Goal: Task Accomplishment & Management: Manage account settings

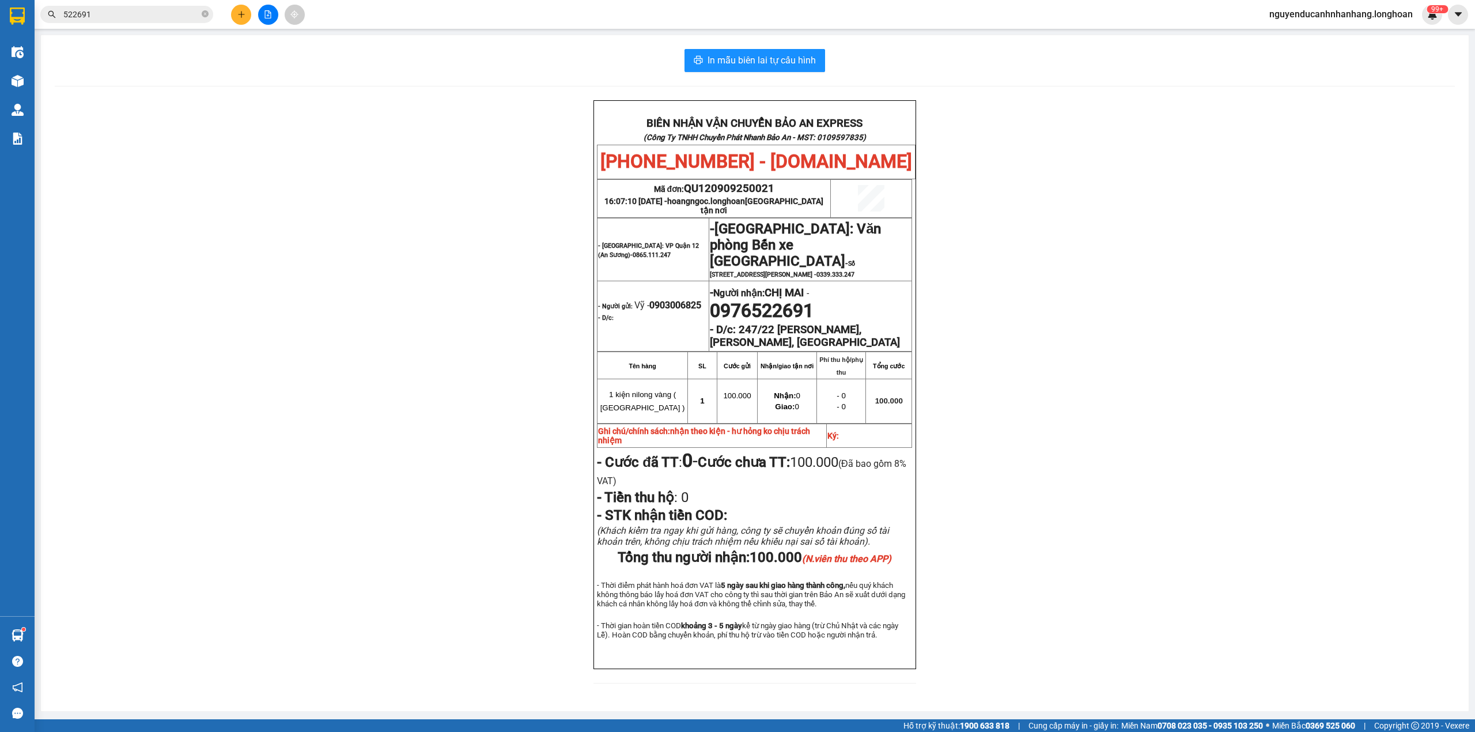
scroll to position [167, 0]
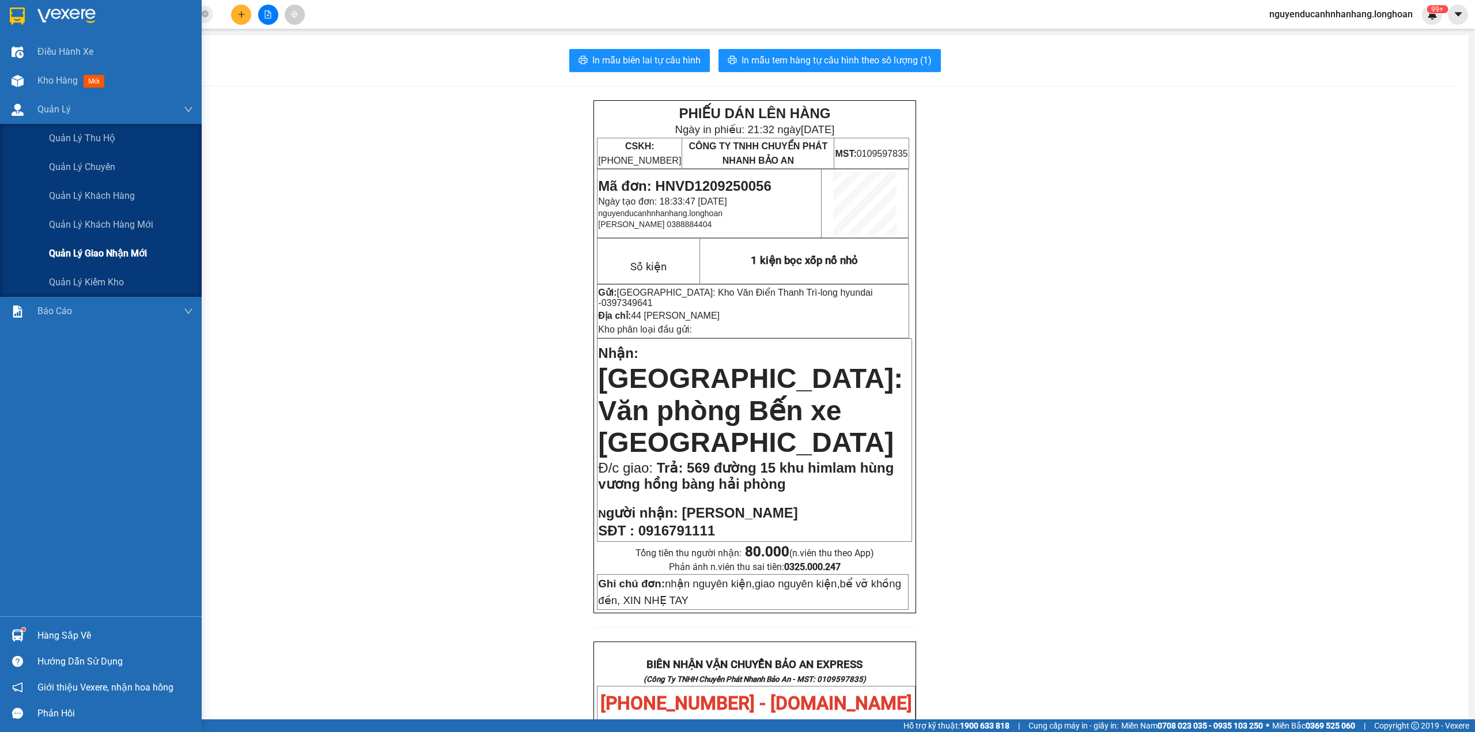
click at [98, 257] on span "Quản lý giao nhận mới" at bounding box center [98, 253] width 98 height 14
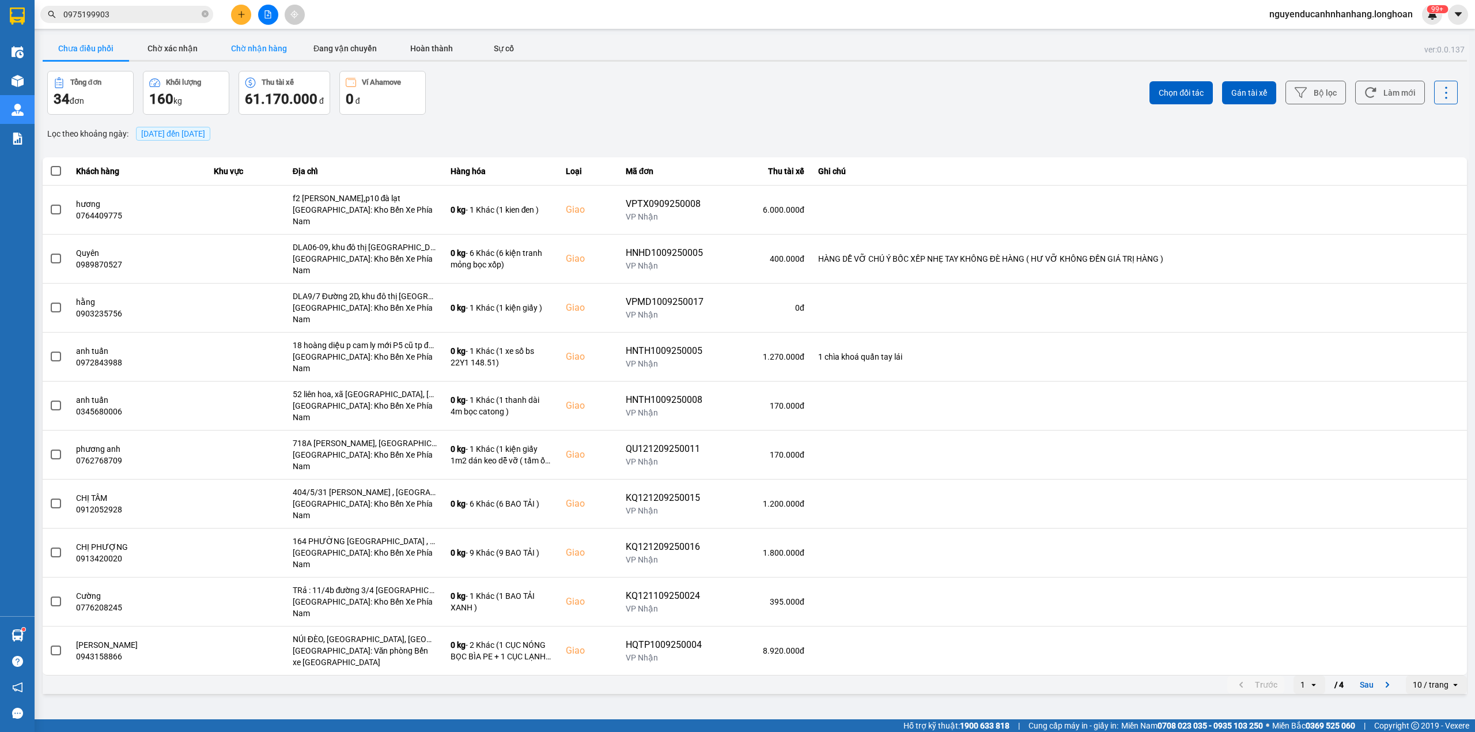
click at [236, 44] on button "Chờ nhận hàng" at bounding box center [258, 48] width 86 height 23
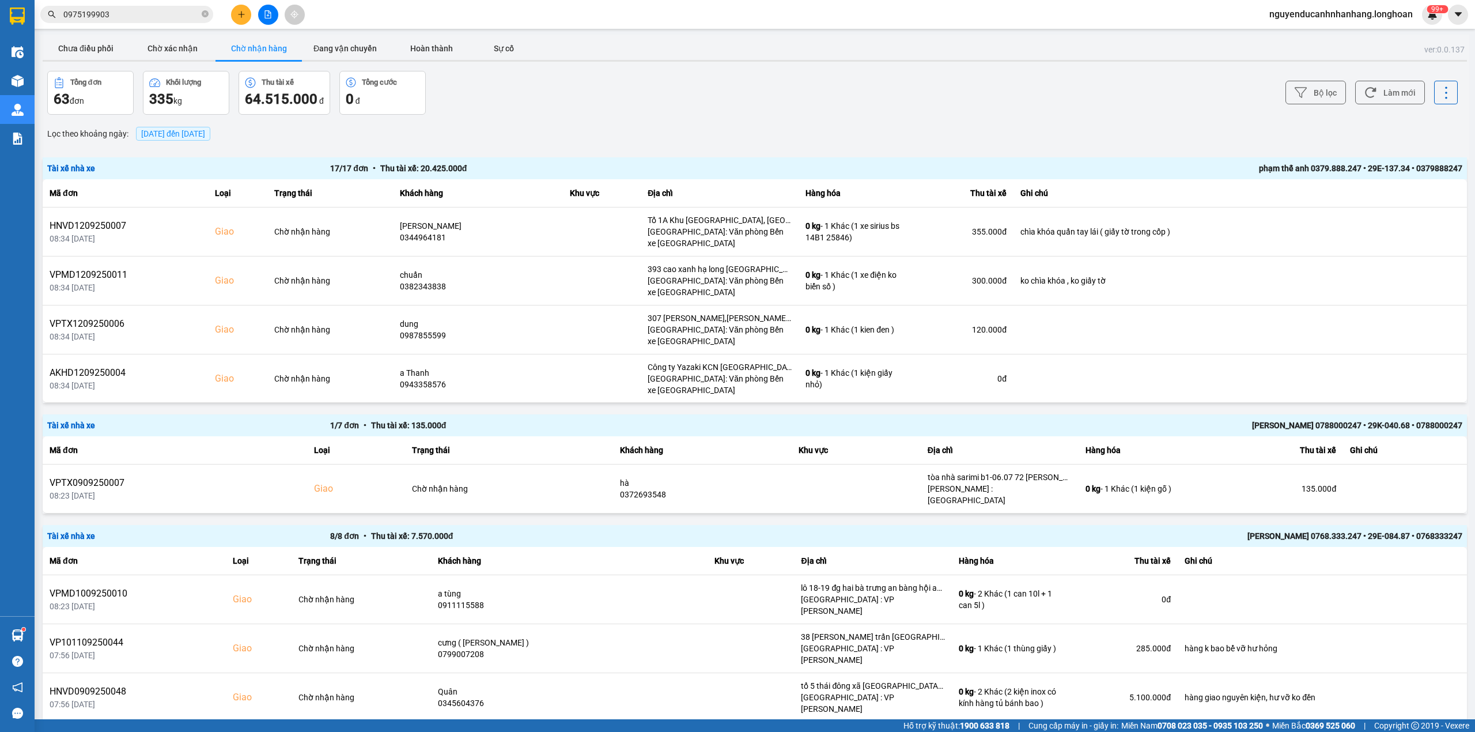
click at [187, 130] on span "[DATE] đến [DATE]" at bounding box center [173, 133] width 64 height 9
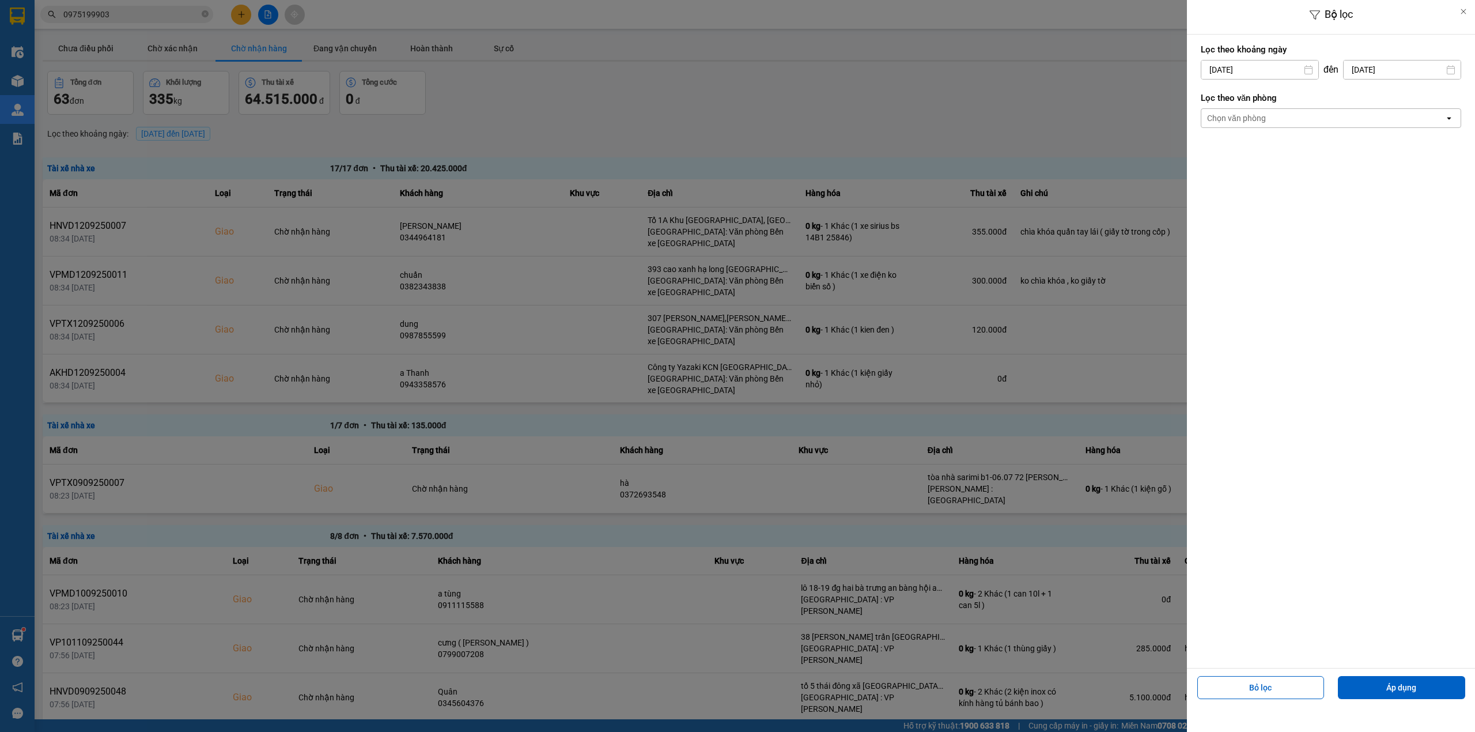
click at [1261, 70] on input "[DATE]" at bounding box center [1259, 69] width 117 height 18
click at [1212, 150] on div "1" at bounding box center [1208, 154] width 16 height 14
type input "[DATE]"
click at [1409, 686] on button "Áp dụng" at bounding box center [1401, 687] width 127 height 23
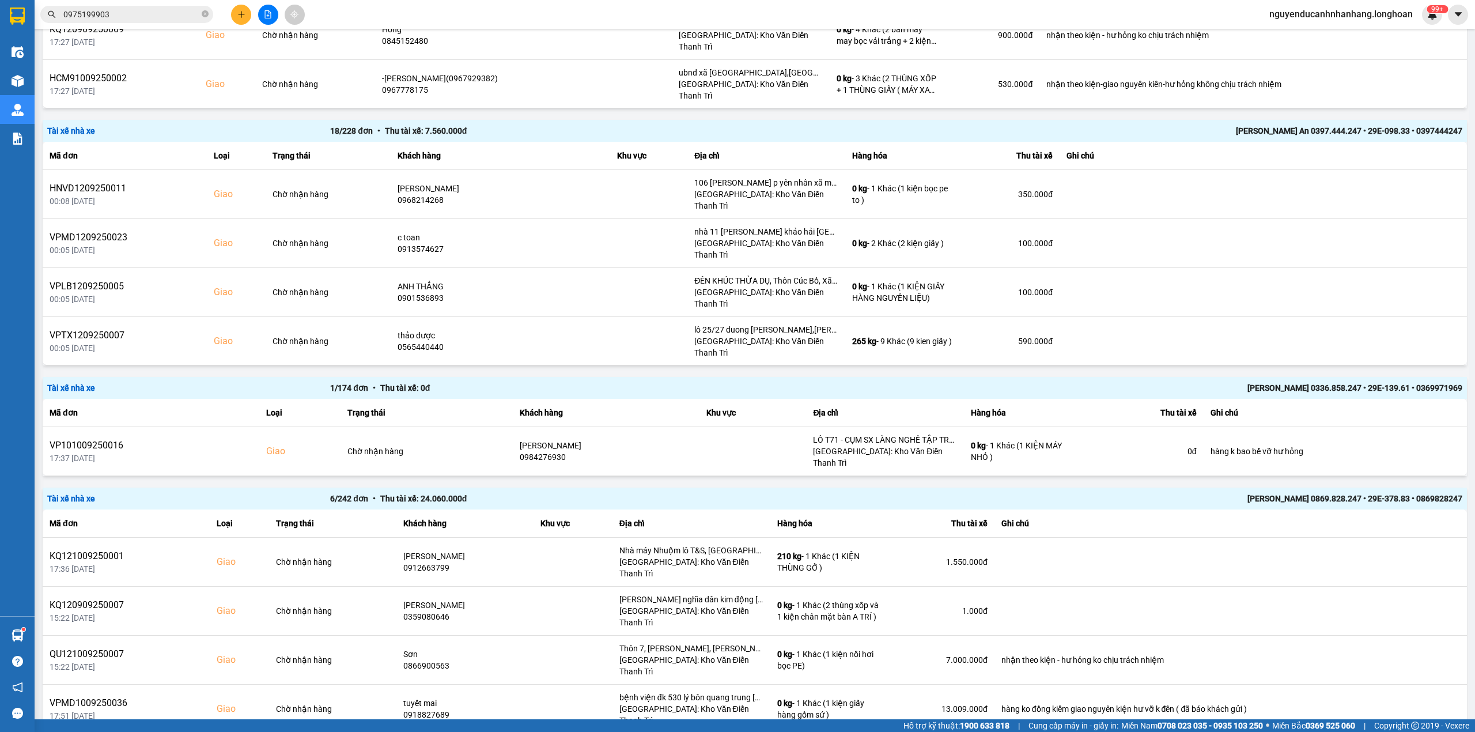
scroll to position [1729, 0]
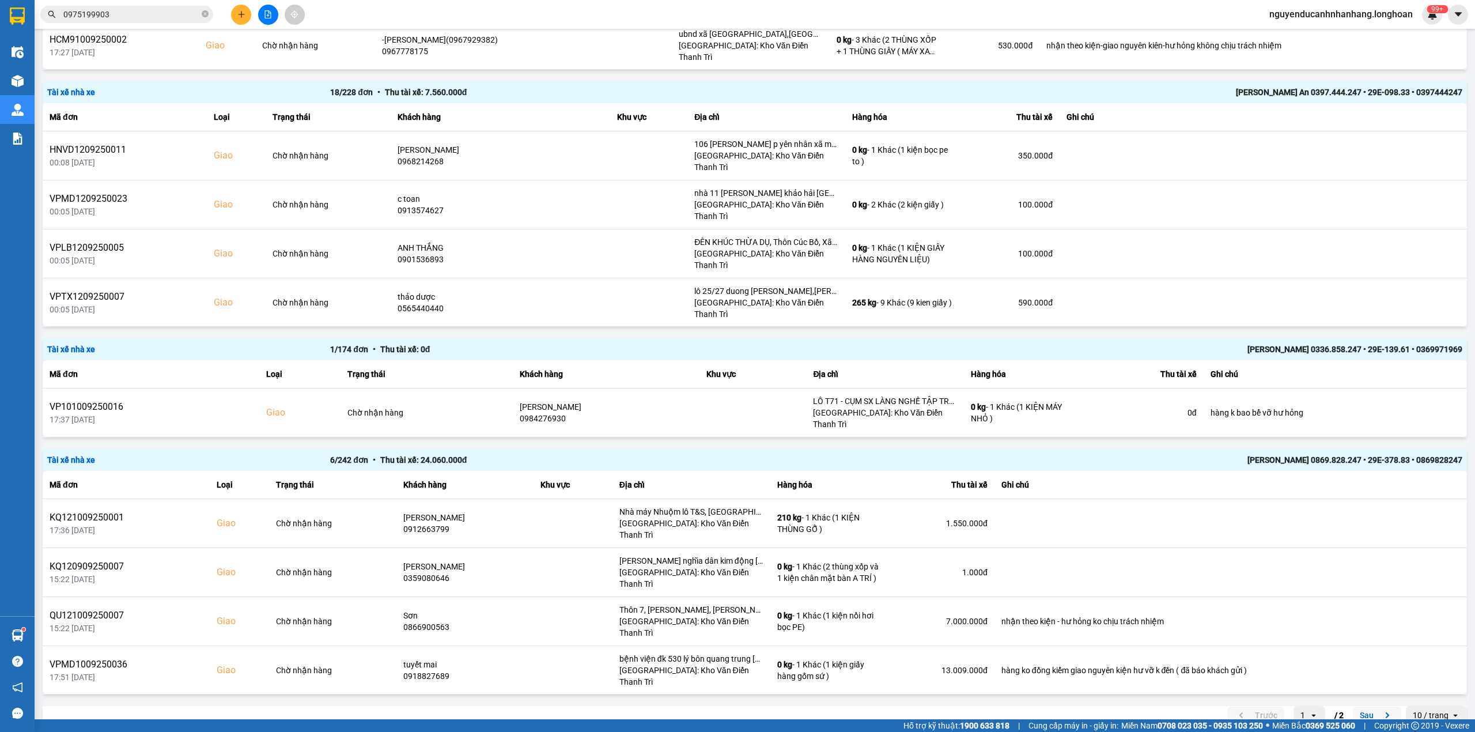
click at [1359, 706] on button "Sau" at bounding box center [1377, 714] width 48 height 17
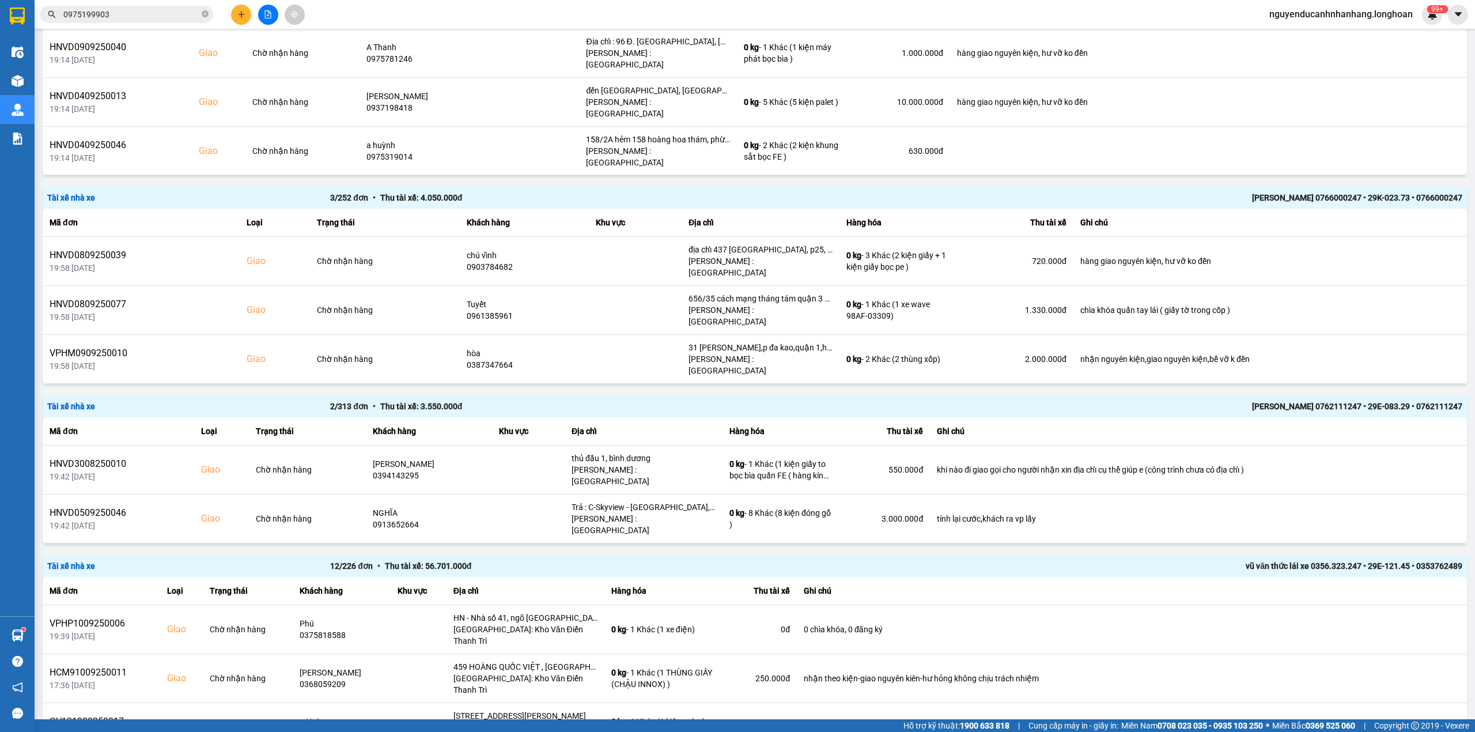
scroll to position [1306, 0]
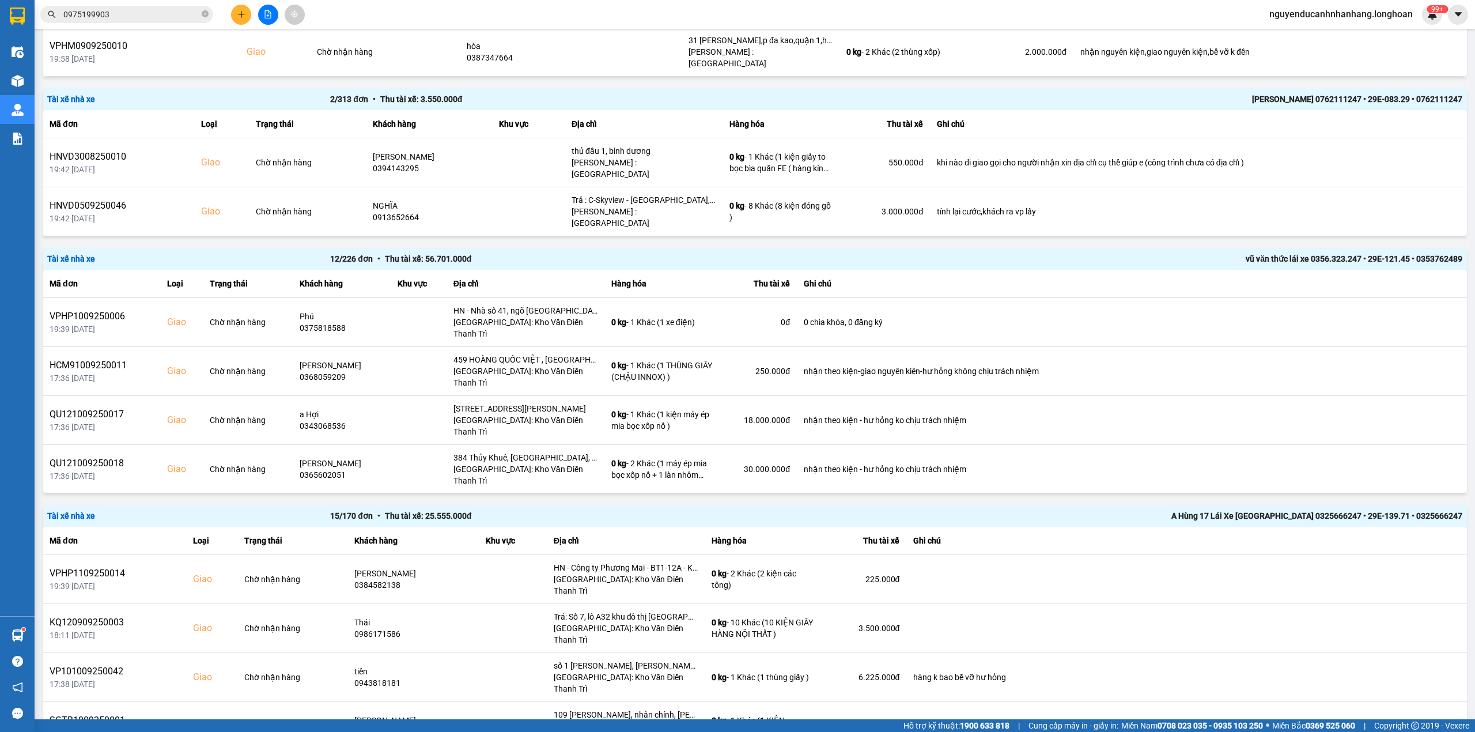
click at [877, 509] on div "15 / 170 đơn • Thu tài xế: 25.555.000 đ" at bounding box center [613, 515] width 566 height 13
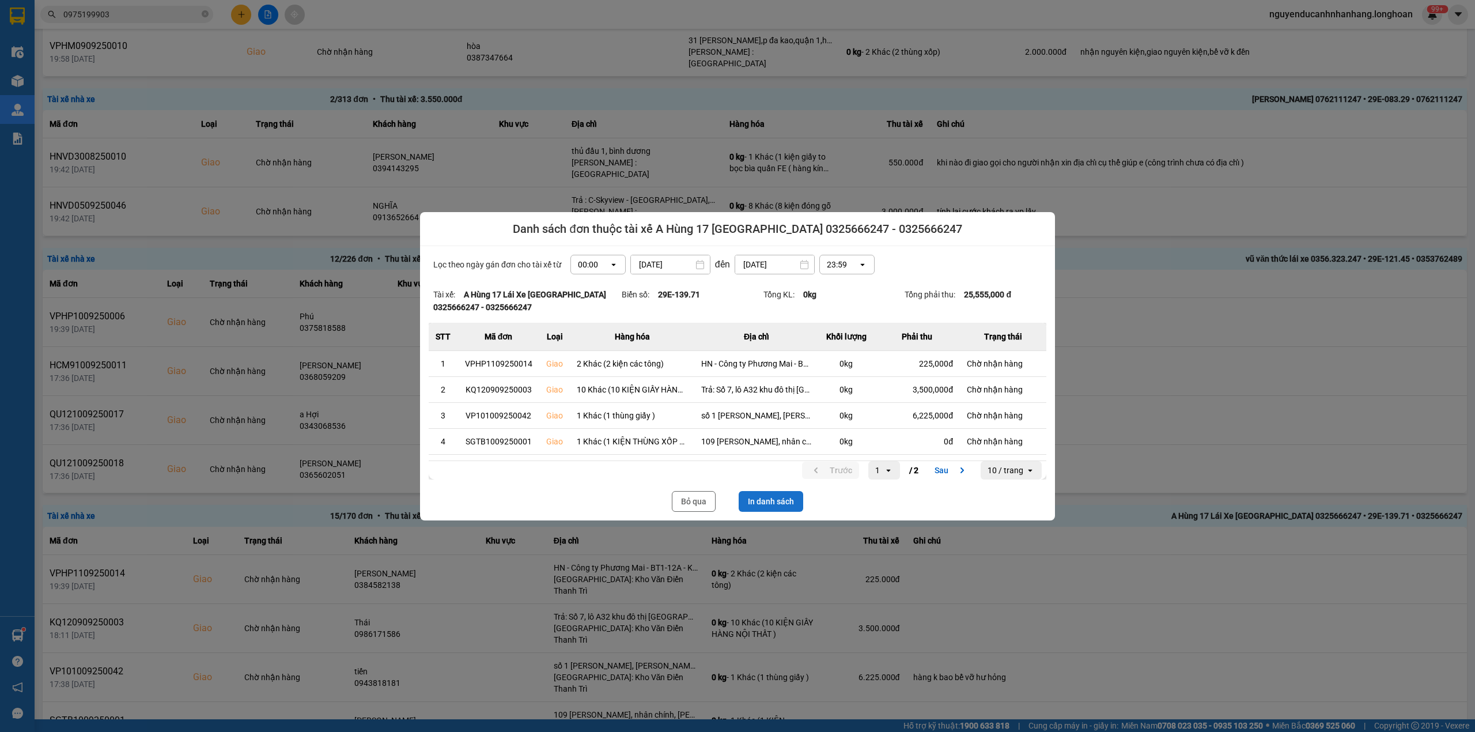
click at [786, 498] on button "In danh sách" at bounding box center [771, 501] width 65 height 21
click at [702, 492] on button "Bỏ qua" at bounding box center [694, 501] width 44 height 21
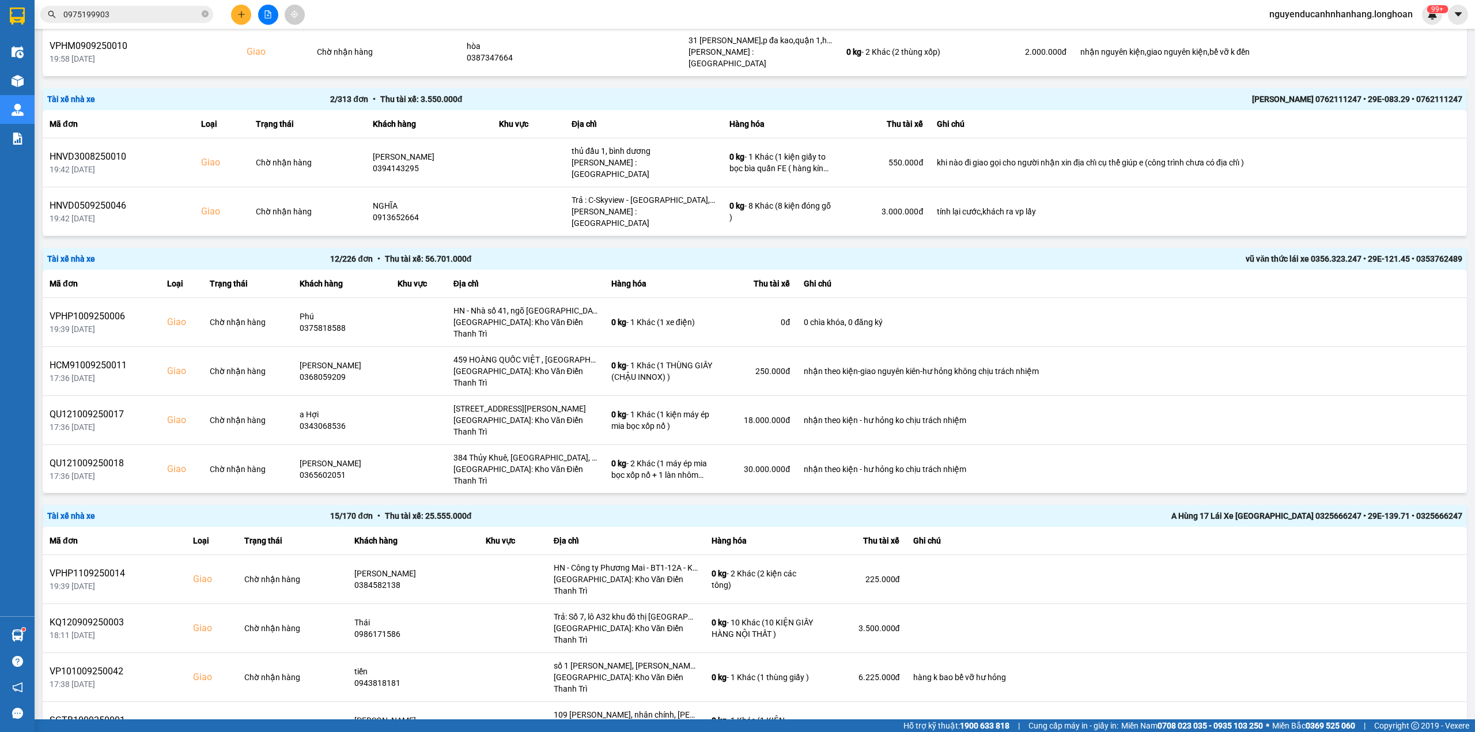
click at [142, 14] on input "0975199903" at bounding box center [131, 14] width 136 height 13
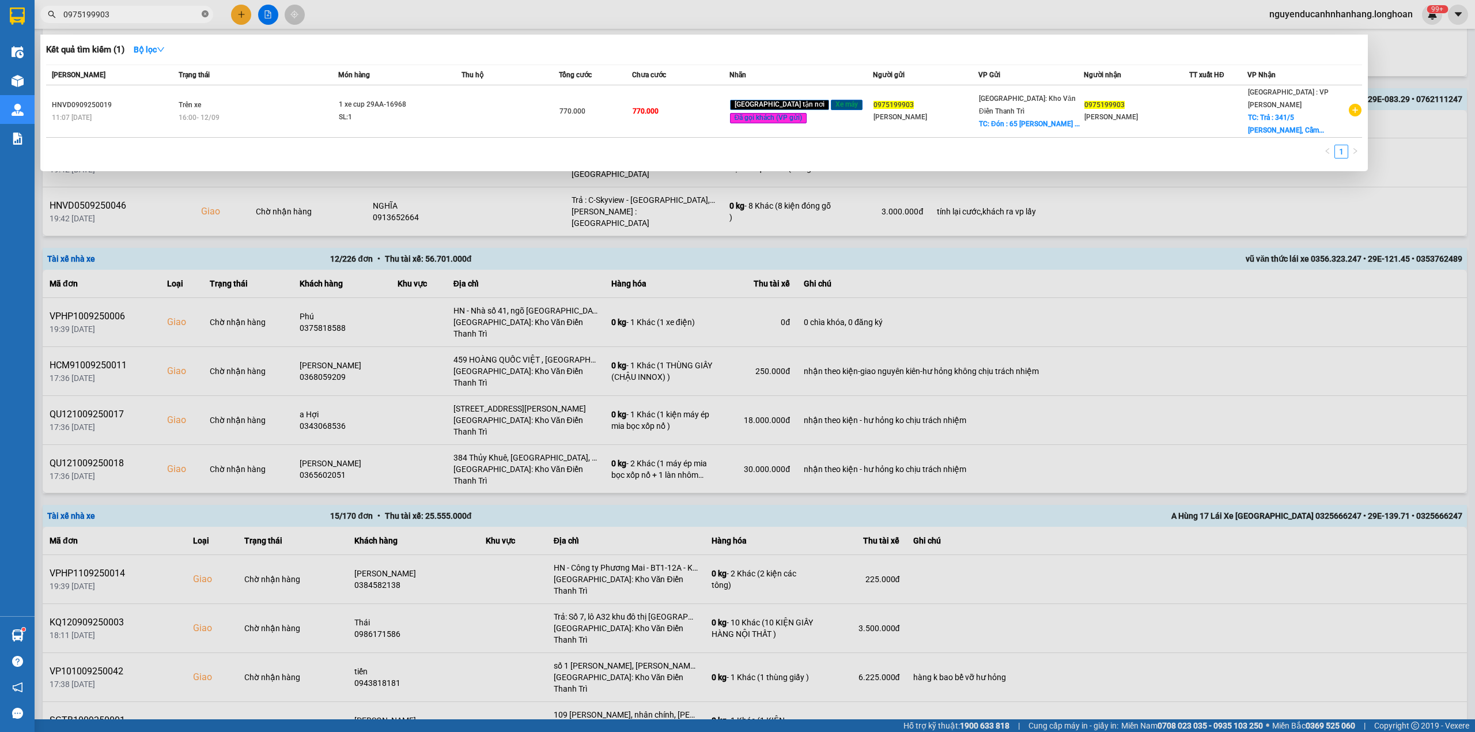
click at [207, 13] on icon "close-circle" at bounding box center [205, 13] width 7 height 7
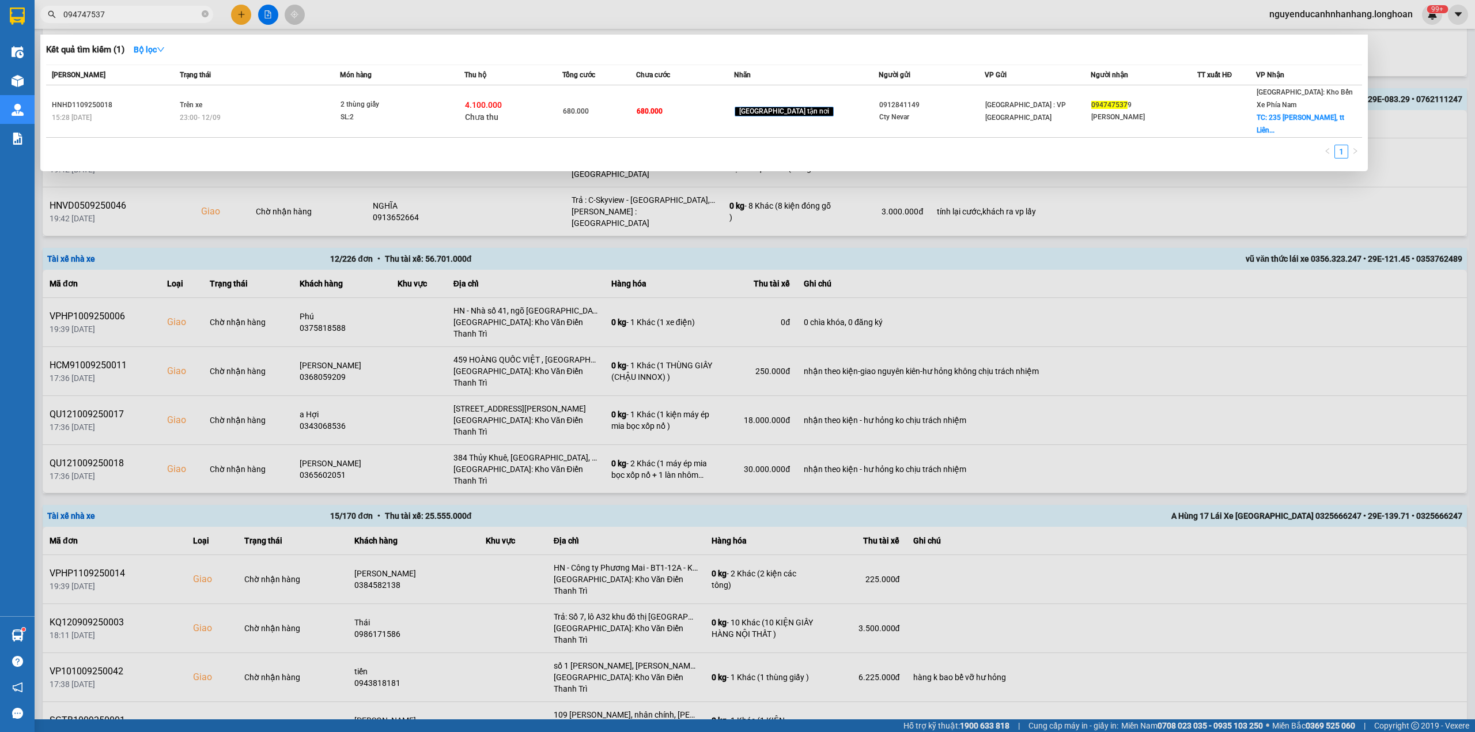
type input "0947475379"
click at [205, 13] on icon "close-circle" at bounding box center [205, 13] width 7 height 7
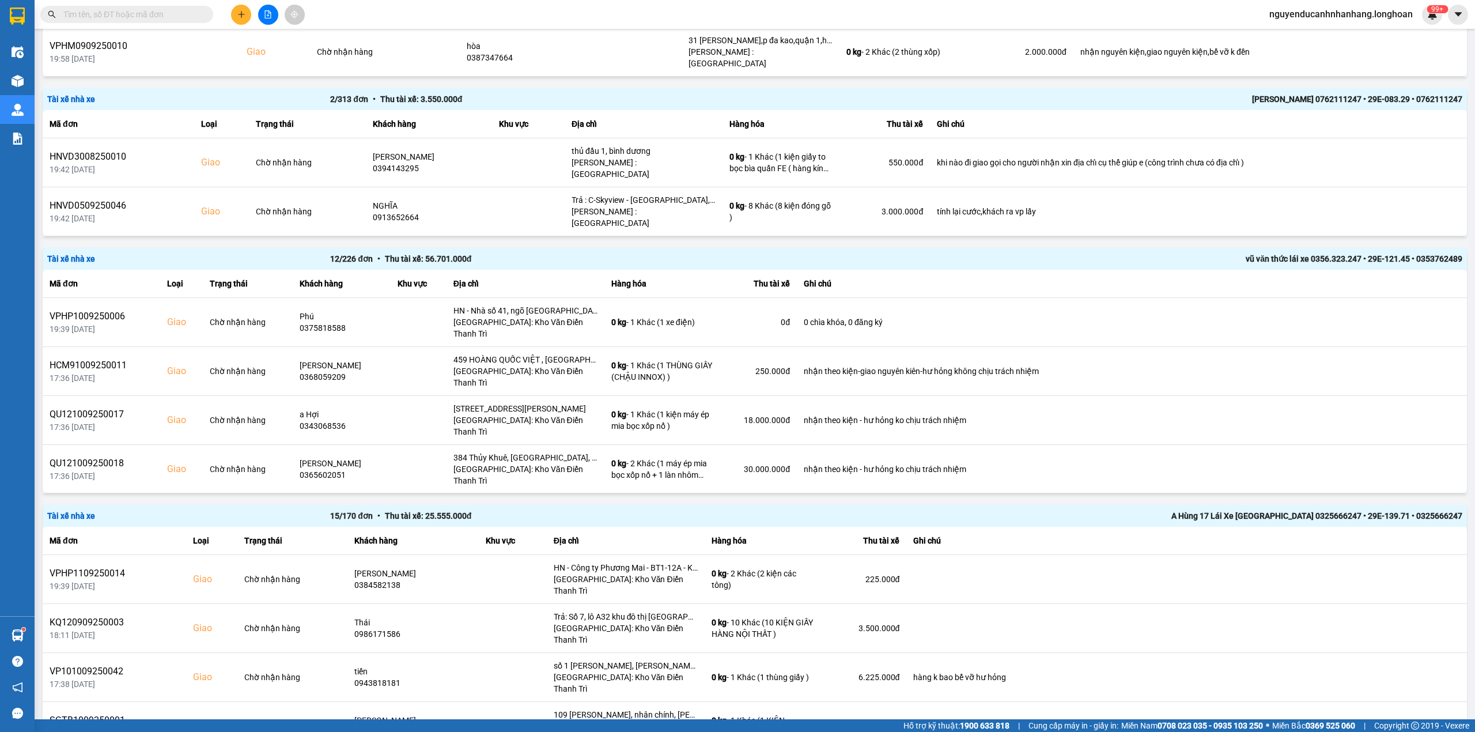
click at [164, 18] on input "text" at bounding box center [131, 14] width 136 height 13
click at [169, 15] on input "text" at bounding box center [131, 14] width 136 height 13
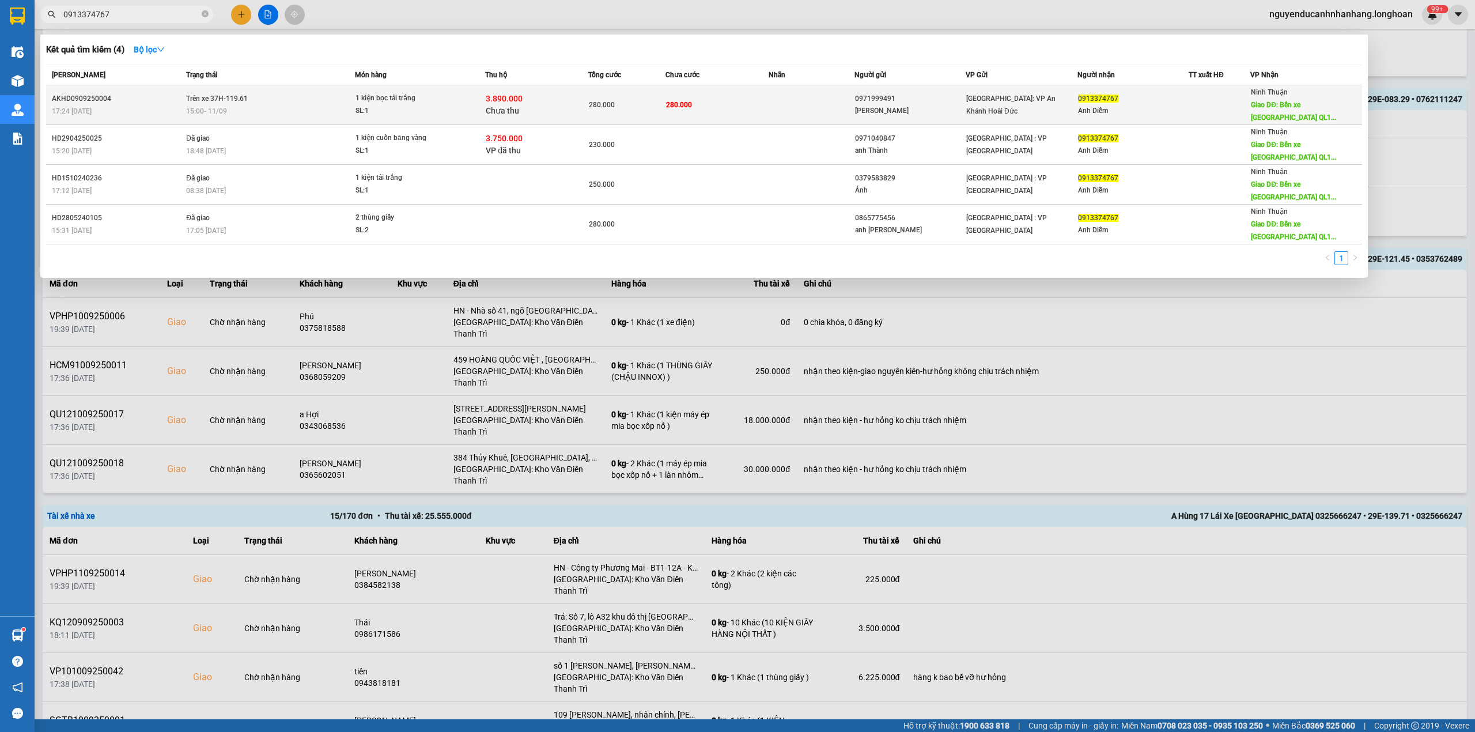
type input "0913374767"
click at [512, 106] on span "Chưa thu" at bounding box center [502, 110] width 33 height 9
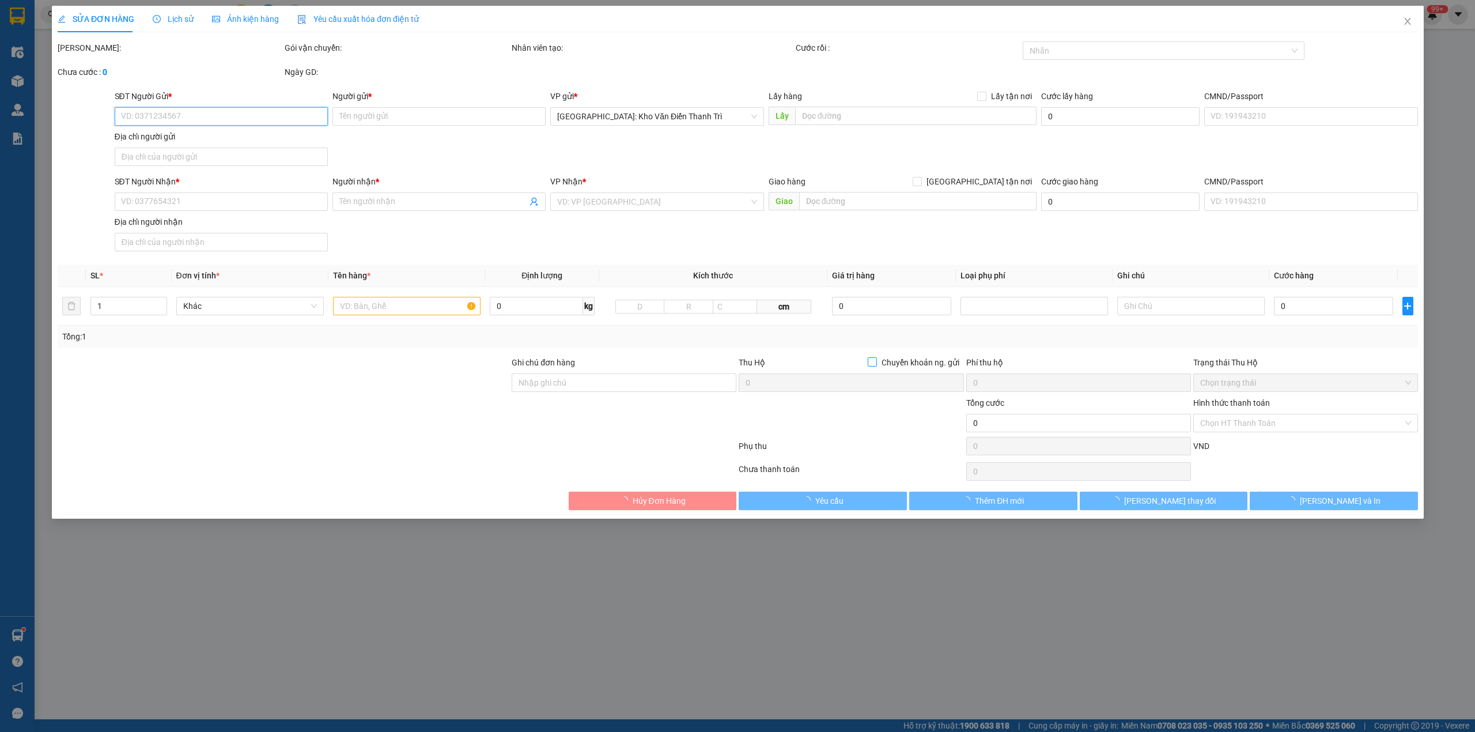
type input "0971999491"
type input "[PERSON_NAME]"
type input "0913374767"
type input "Anh Diễm"
type input "Bến xe [GEOGRAPHIC_DATA] [GEOGRAPHIC_DATA] - [GEOGRAPHIC_DATA] - [GEOGRAPHIC_DA…"
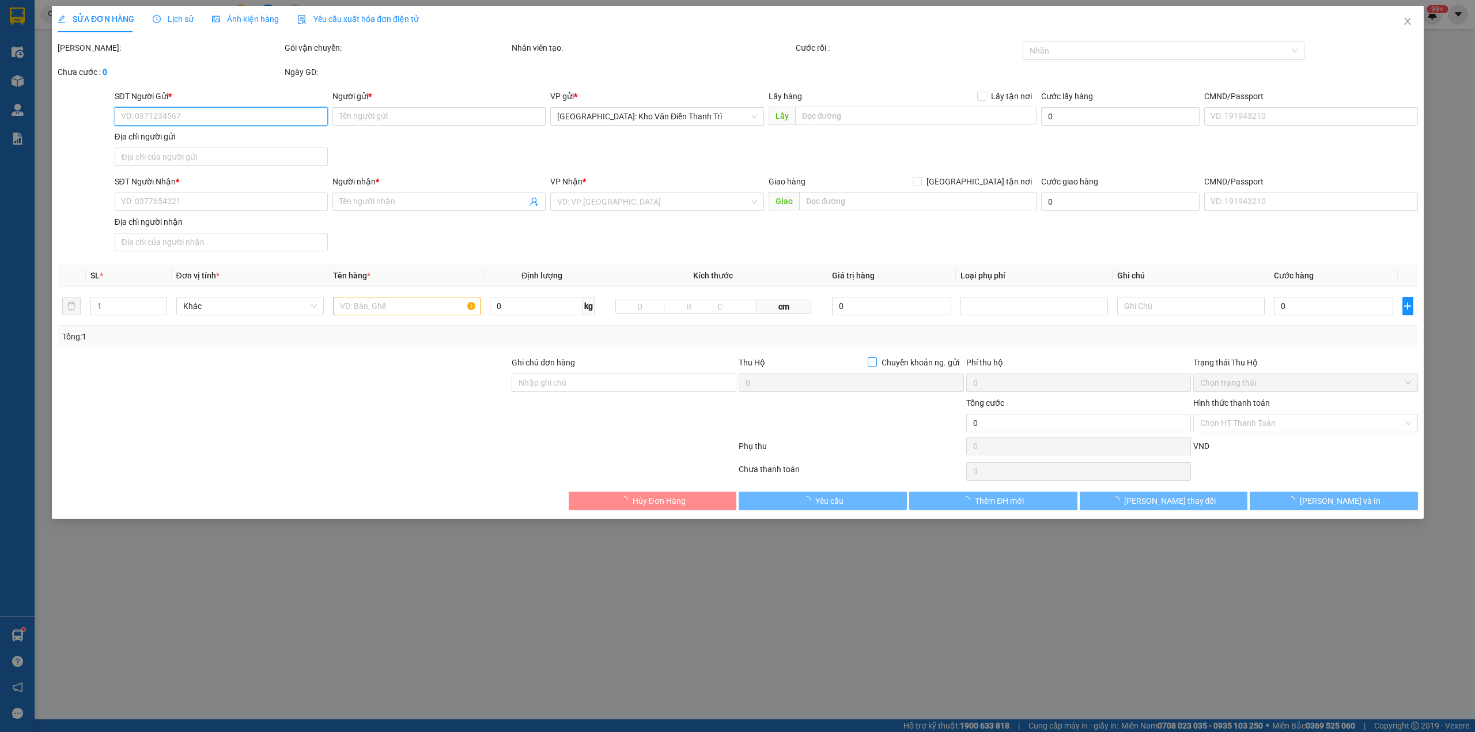
type input "Hàng không đồng kiểm, đơn giao nguyên kiện, hư vỡ không đền (đã báo người gửi)"
type input "280.000"
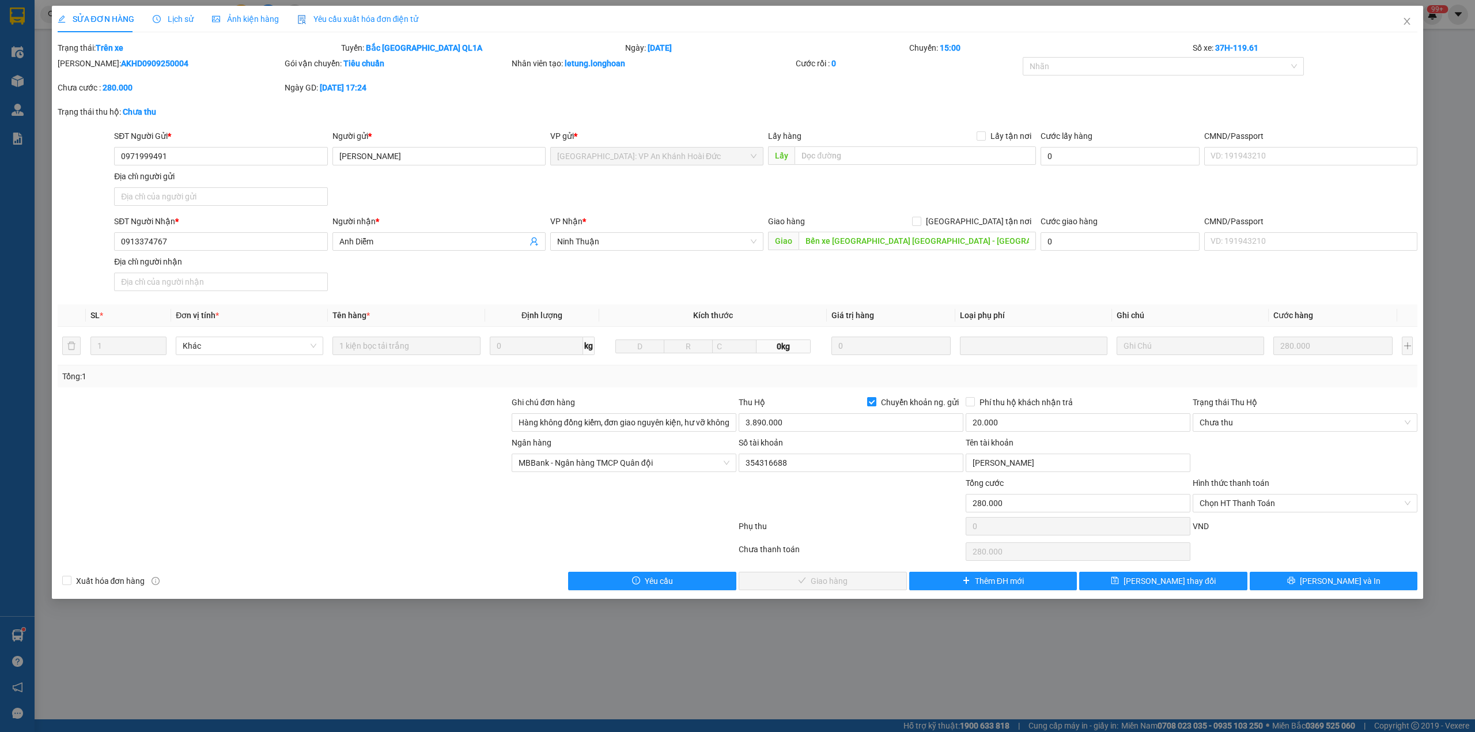
click at [895, 407] on span "Chuyển khoản ng. gửi" at bounding box center [919, 402] width 87 height 13
click at [875, 405] on input "Chuyển khoản ng. gửi" at bounding box center [871, 401] width 8 height 8
checkbox input "false"
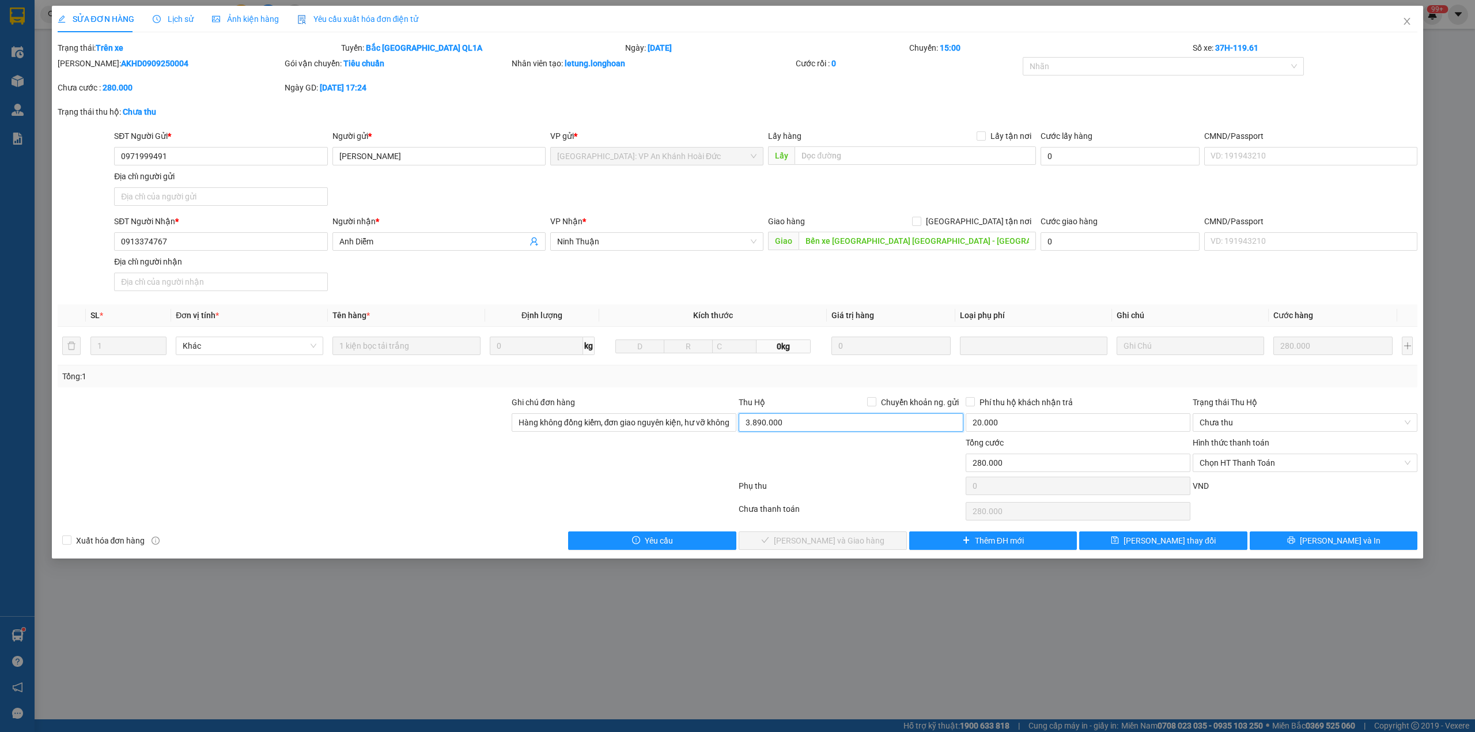
click at [840, 414] on input "3.890.000" at bounding box center [851, 422] width 225 height 18
type input "0"
click at [1075, 428] on input "20.000" at bounding box center [1078, 422] width 225 height 18
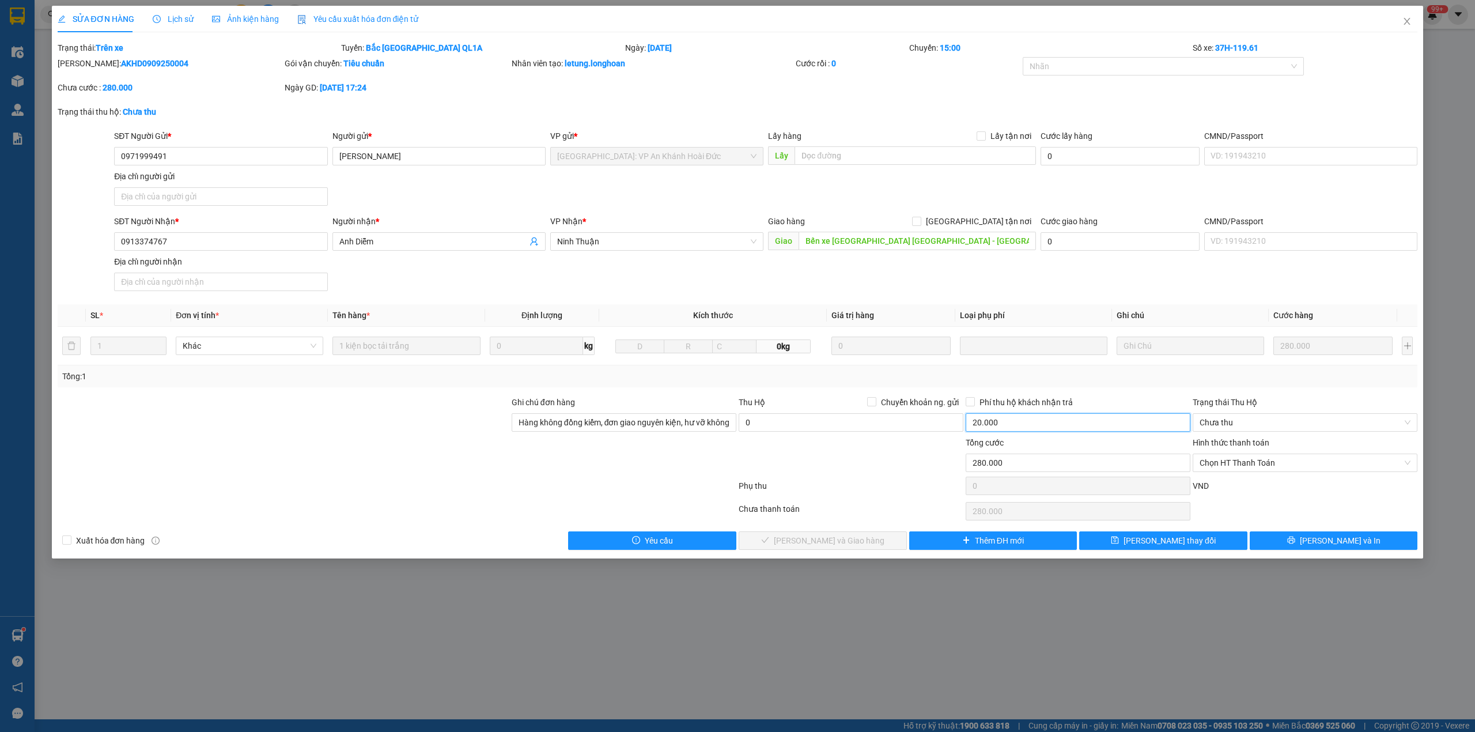
click at [1075, 428] on input "20.000" at bounding box center [1078, 422] width 225 height 18
type input "0"
click at [699, 428] on input "Hàng không đồng kiểm, đơn giao nguyên kiện, hư vỡ không đền (đã báo người gửi)" at bounding box center [624, 422] width 225 height 18
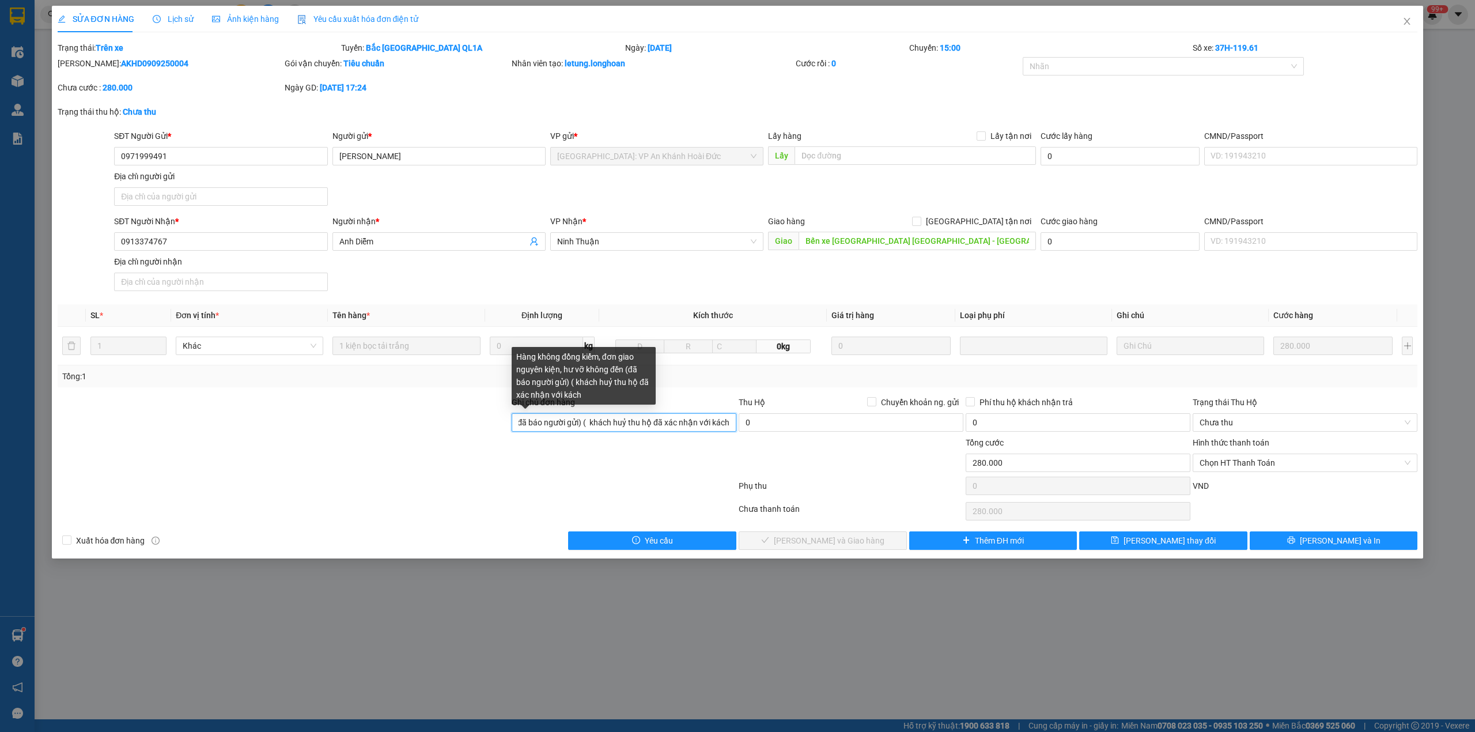
scroll to position [0, 238]
type input "Hàng không đồng kiểm, đơn giao nguyên kiện, hư vỡ không đền (đã báo người gửi) …"
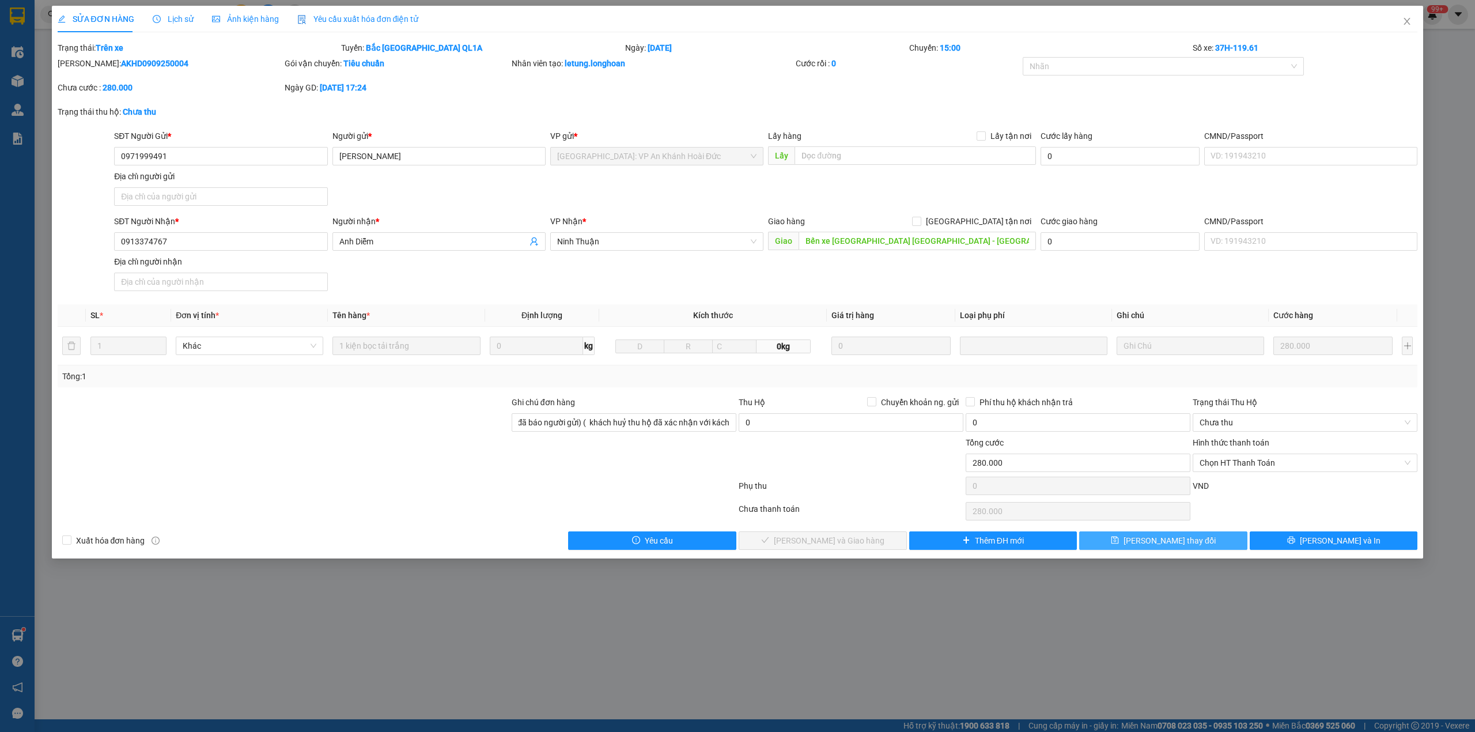
click at [1171, 539] on span "[PERSON_NAME] thay đổi" at bounding box center [1170, 540] width 92 height 13
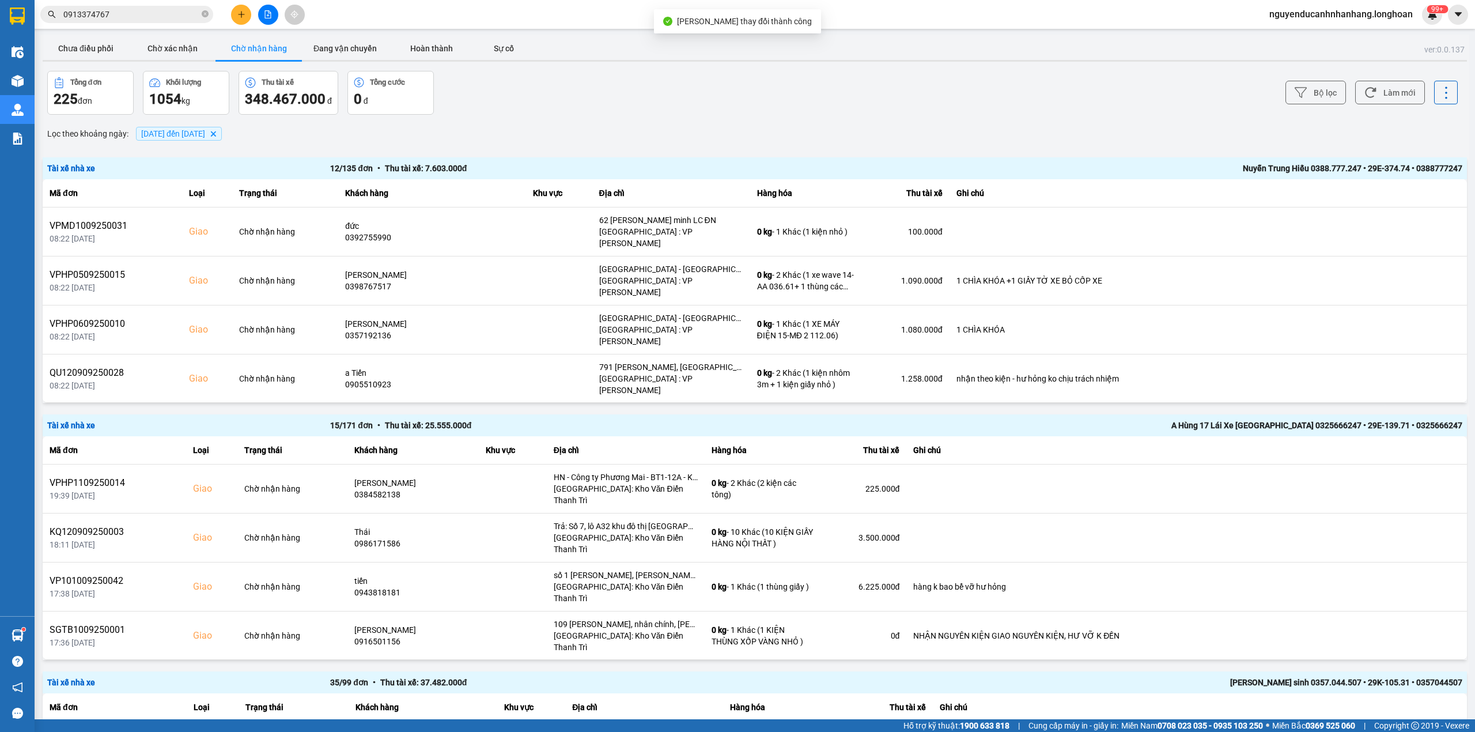
click at [165, 19] on input "0913374767" at bounding box center [131, 14] width 136 height 13
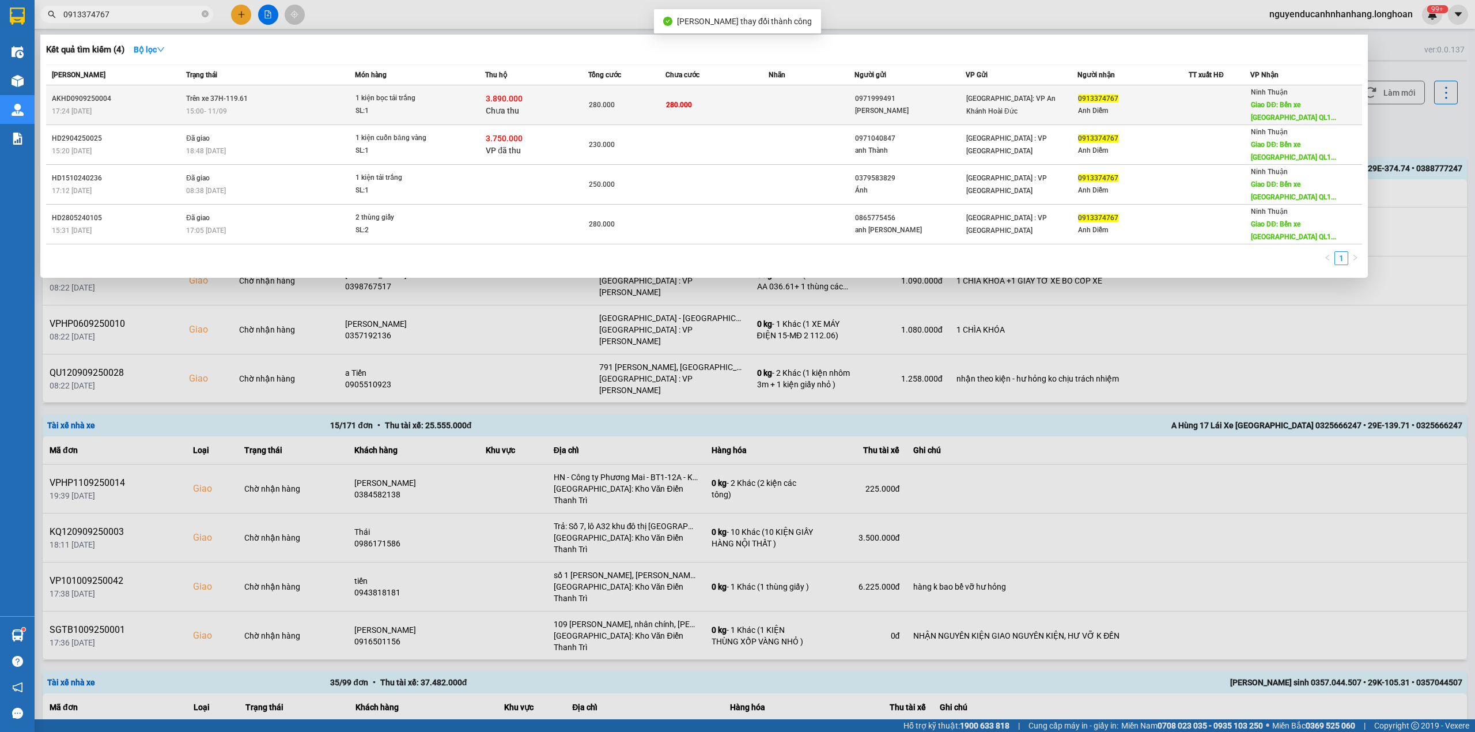
click at [651, 99] on div "280.000" at bounding box center [627, 105] width 76 height 13
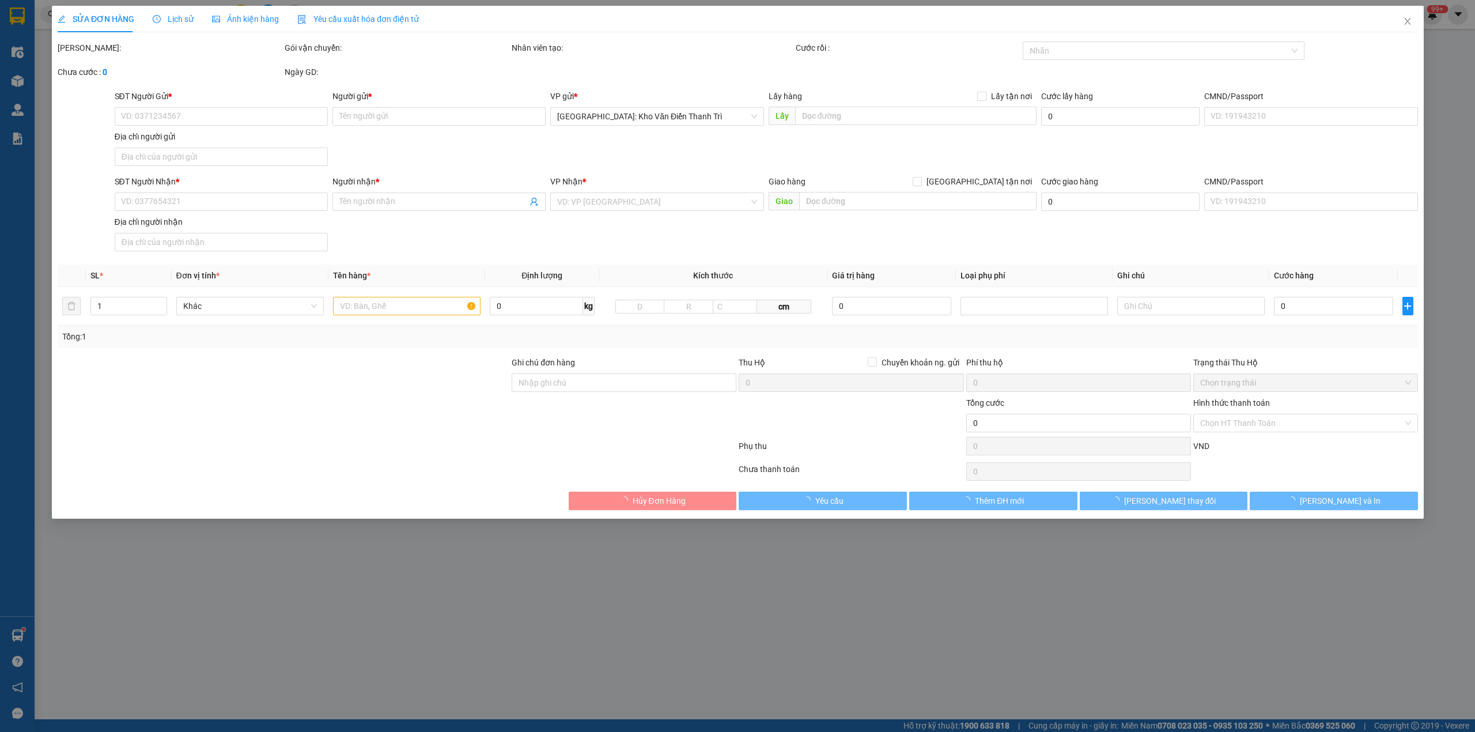
type input "0971999491"
type input "[PERSON_NAME]"
type input "0913374767"
type input "Anh Diễm"
type input "Bến xe [GEOGRAPHIC_DATA] [GEOGRAPHIC_DATA] - [GEOGRAPHIC_DATA] - [GEOGRAPHIC_DA…"
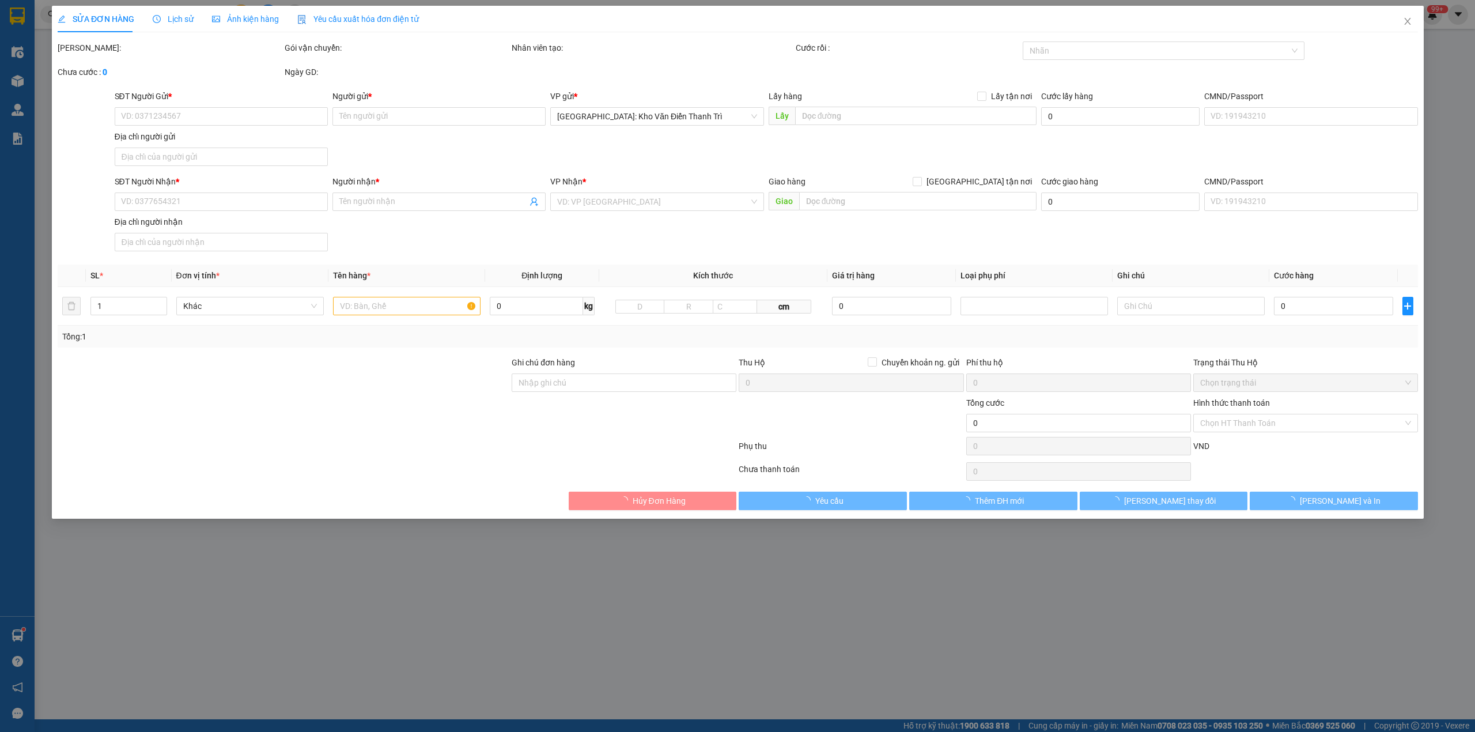
type input "Hàng không đồng kiểm, đơn giao nguyên kiện, hư vỡ không đền (đã báo người gửi) …"
type input "280.000"
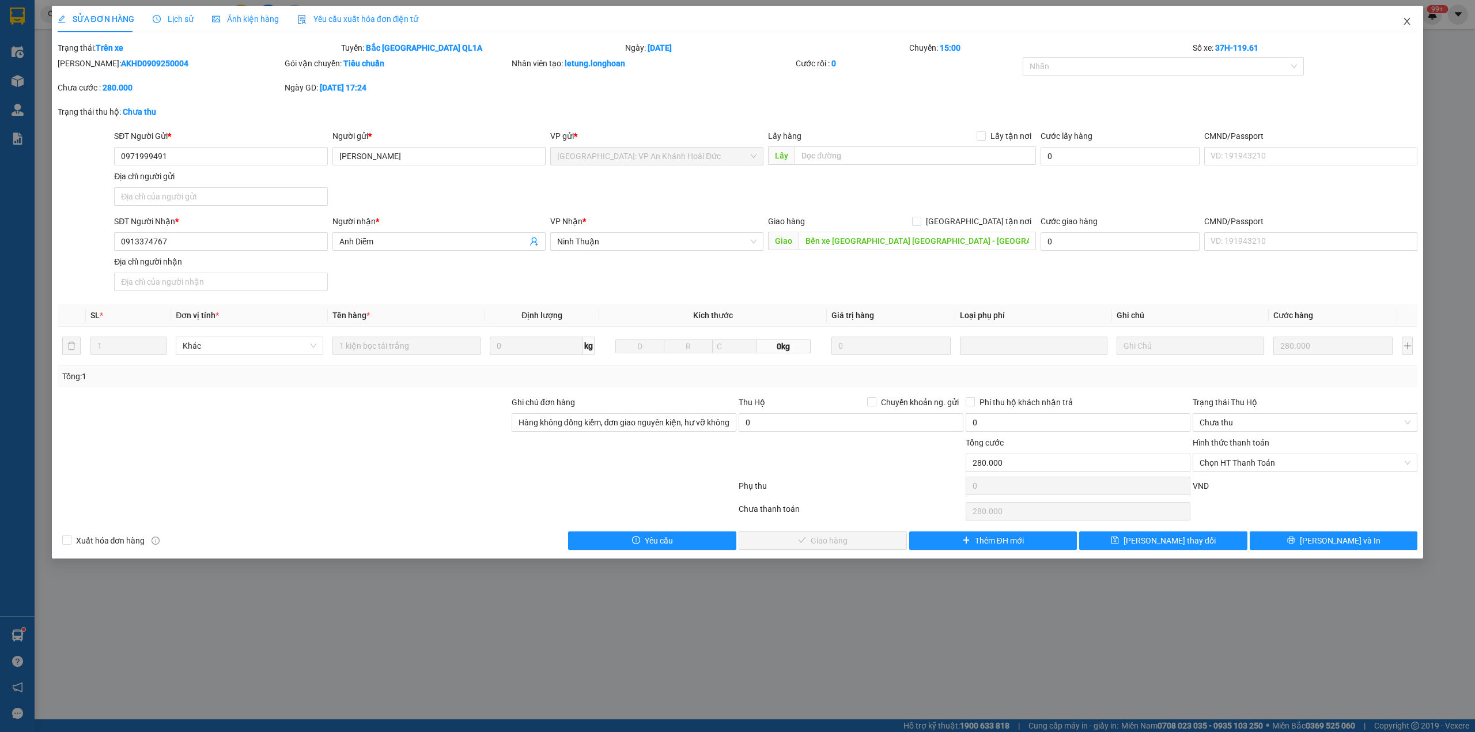
click at [1409, 21] on icon "close" at bounding box center [1406, 21] width 9 height 9
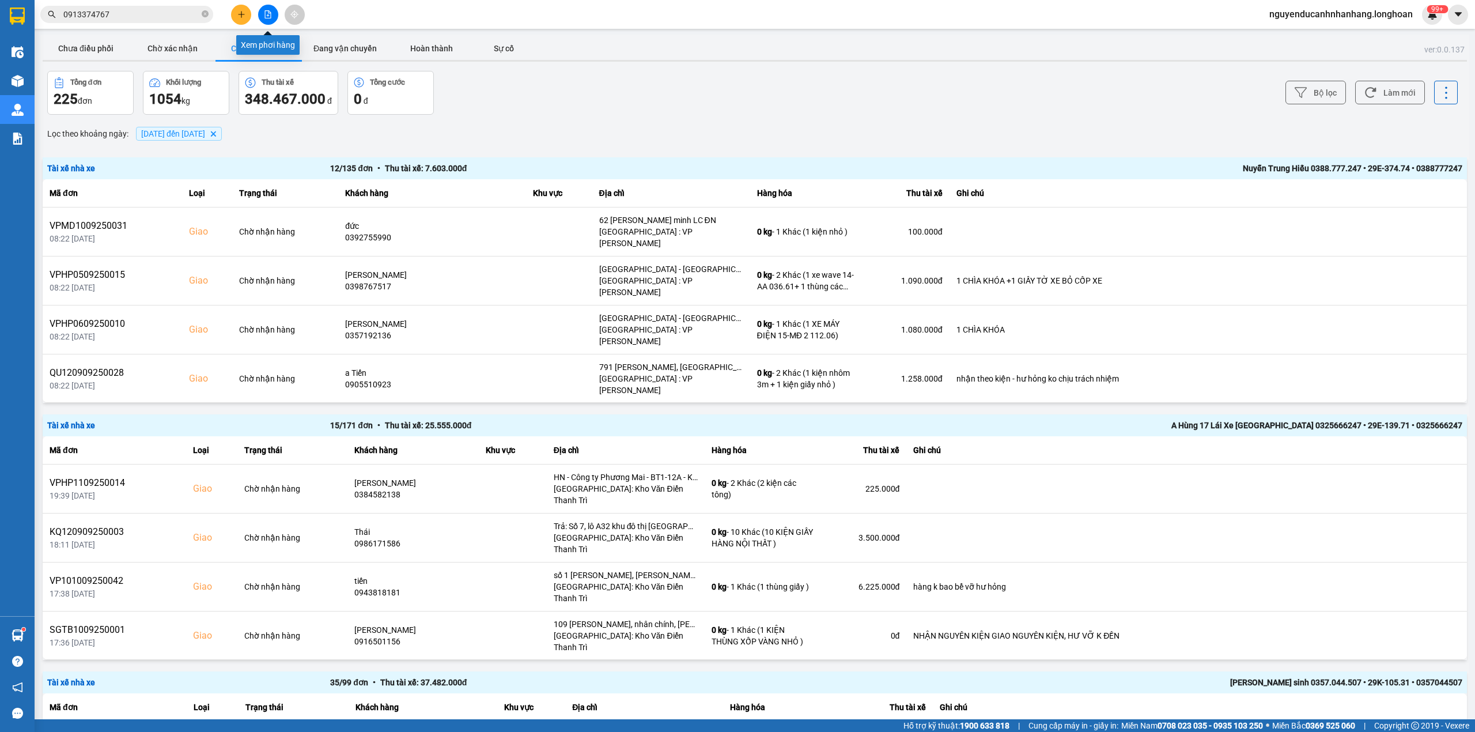
click at [263, 12] on button at bounding box center [268, 15] width 20 height 20
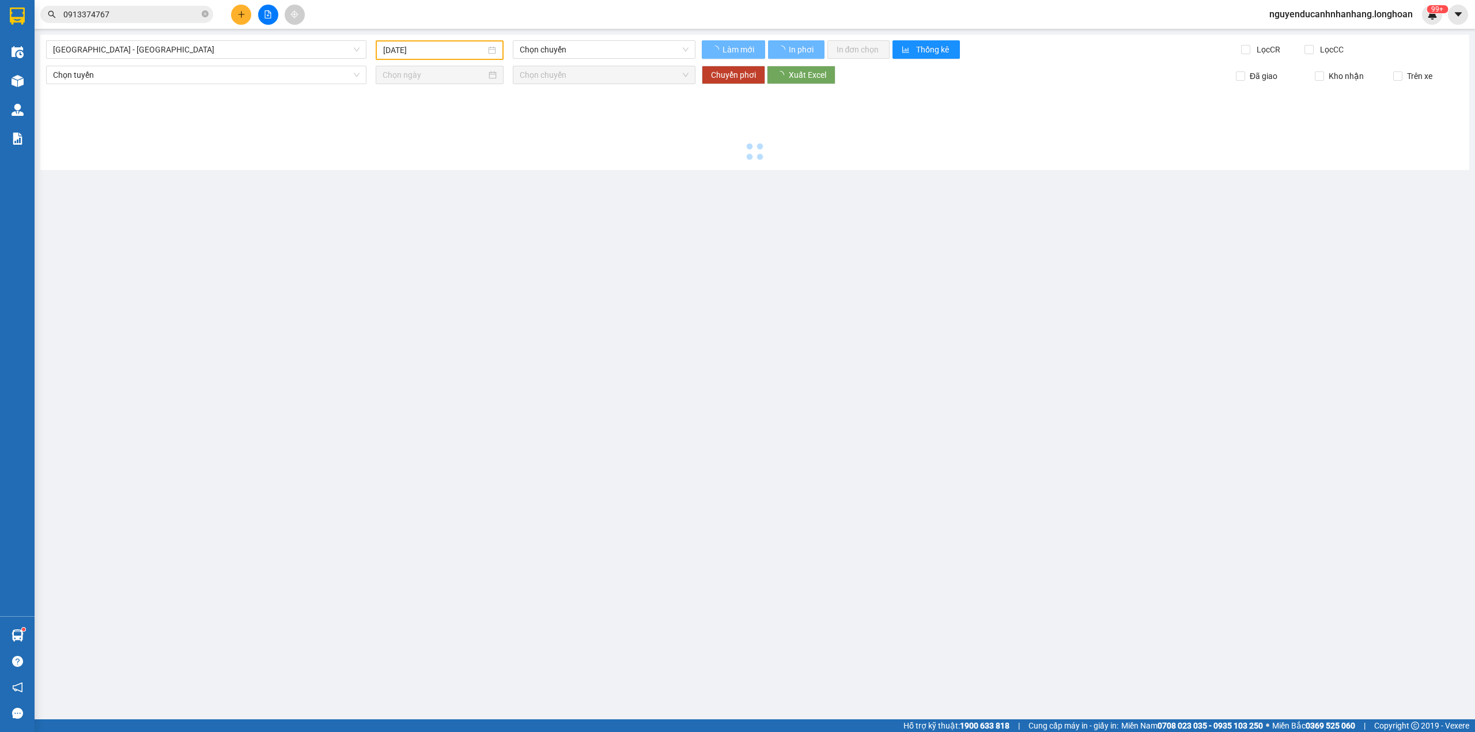
type input "[DATE]"
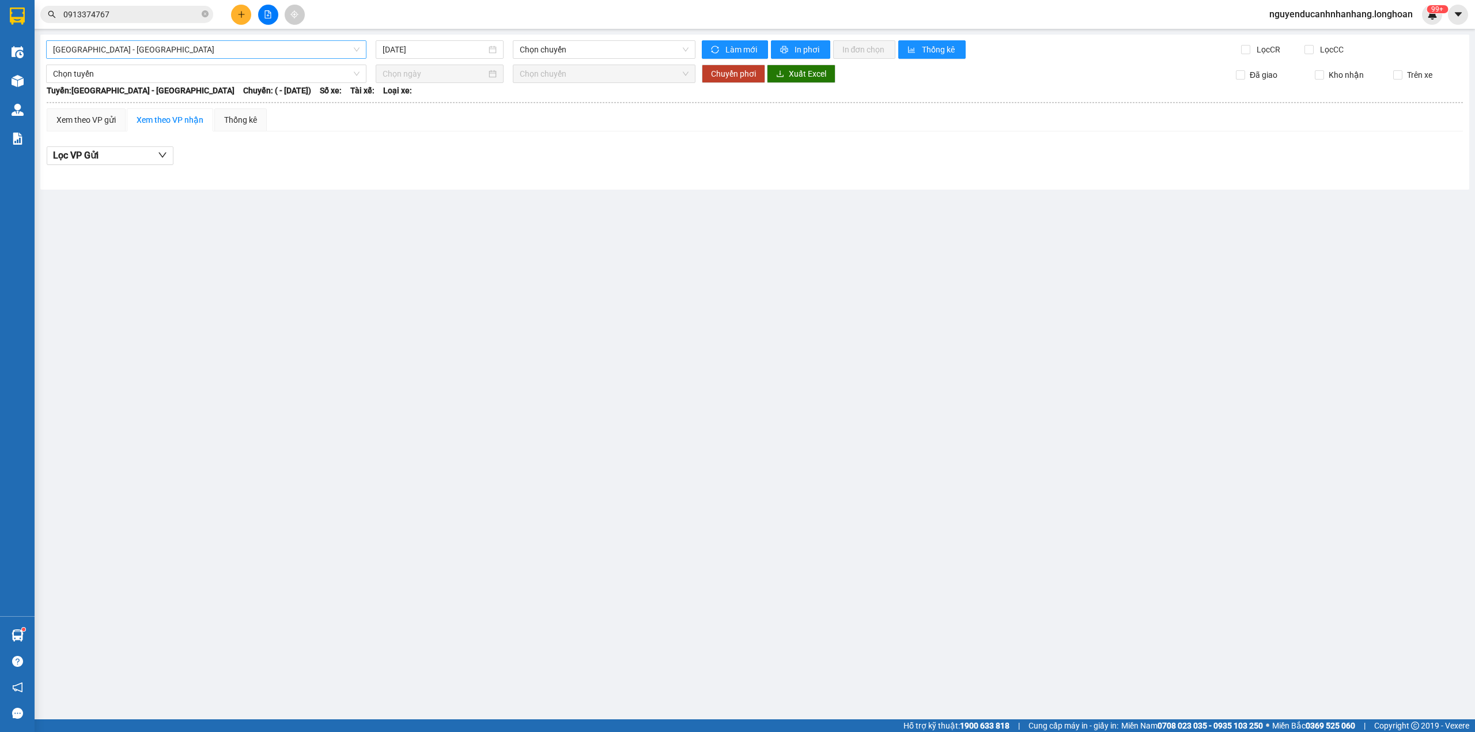
click at [218, 51] on span "[GEOGRAPHIC_DATA] - [GEOGRAPHIC_DATA]" at bounding box center [206, 49] width 307 height 17
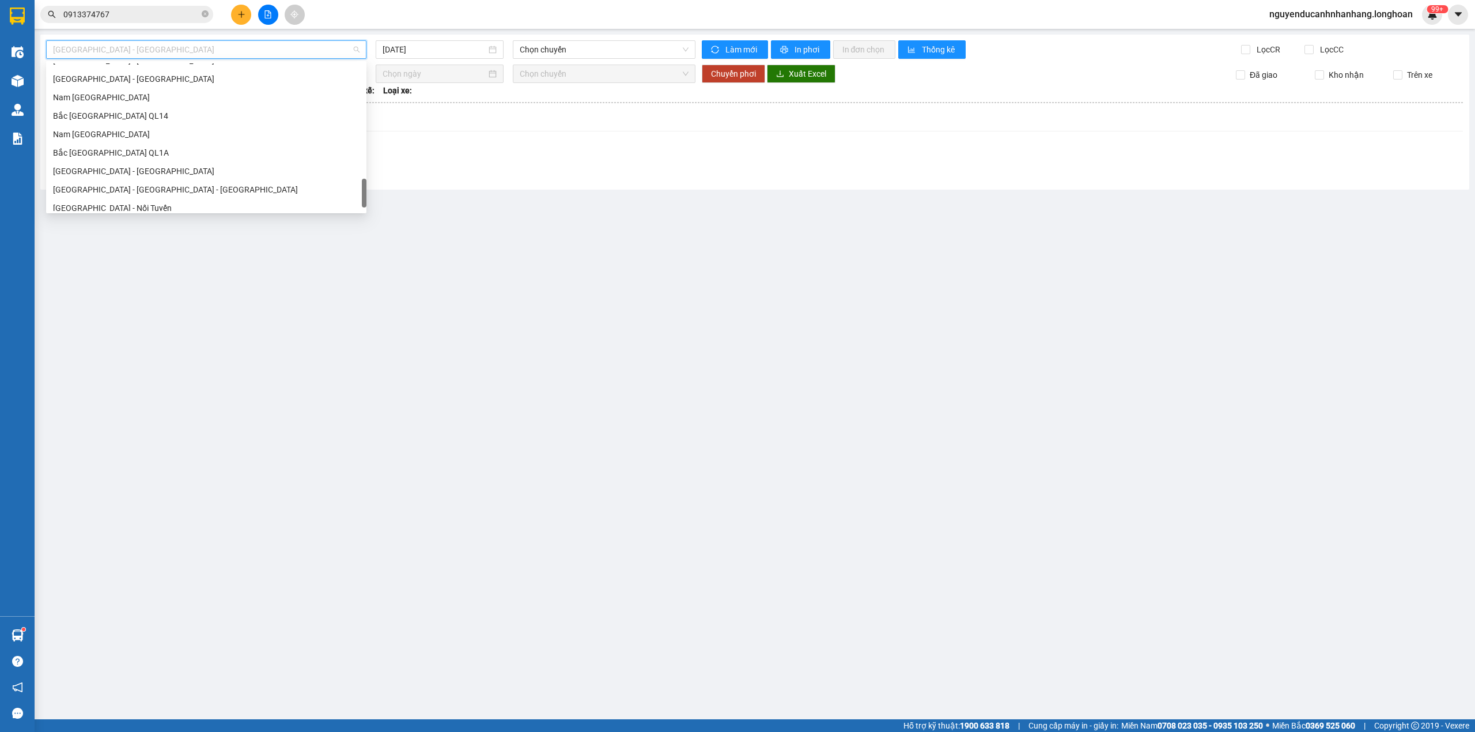
scroll to position [793, 0]
click at [89, 127] on div "Bắc [GEOGRAPHIC_DATA] QL1A" at bounding box center [206, 128] width 307 height 13
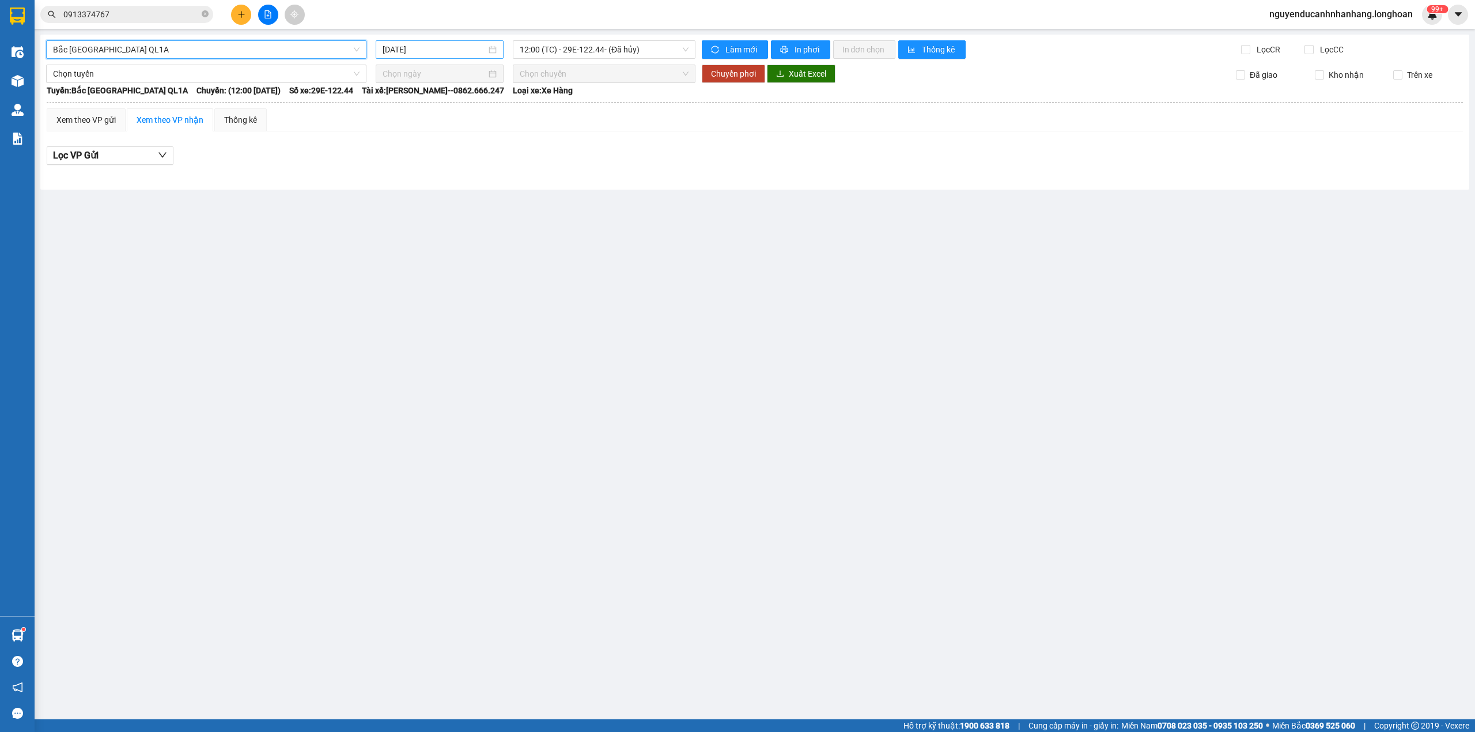
click at [443, 49] on input "[DATE]" at bounding box center [435, 49] width 104 height 13
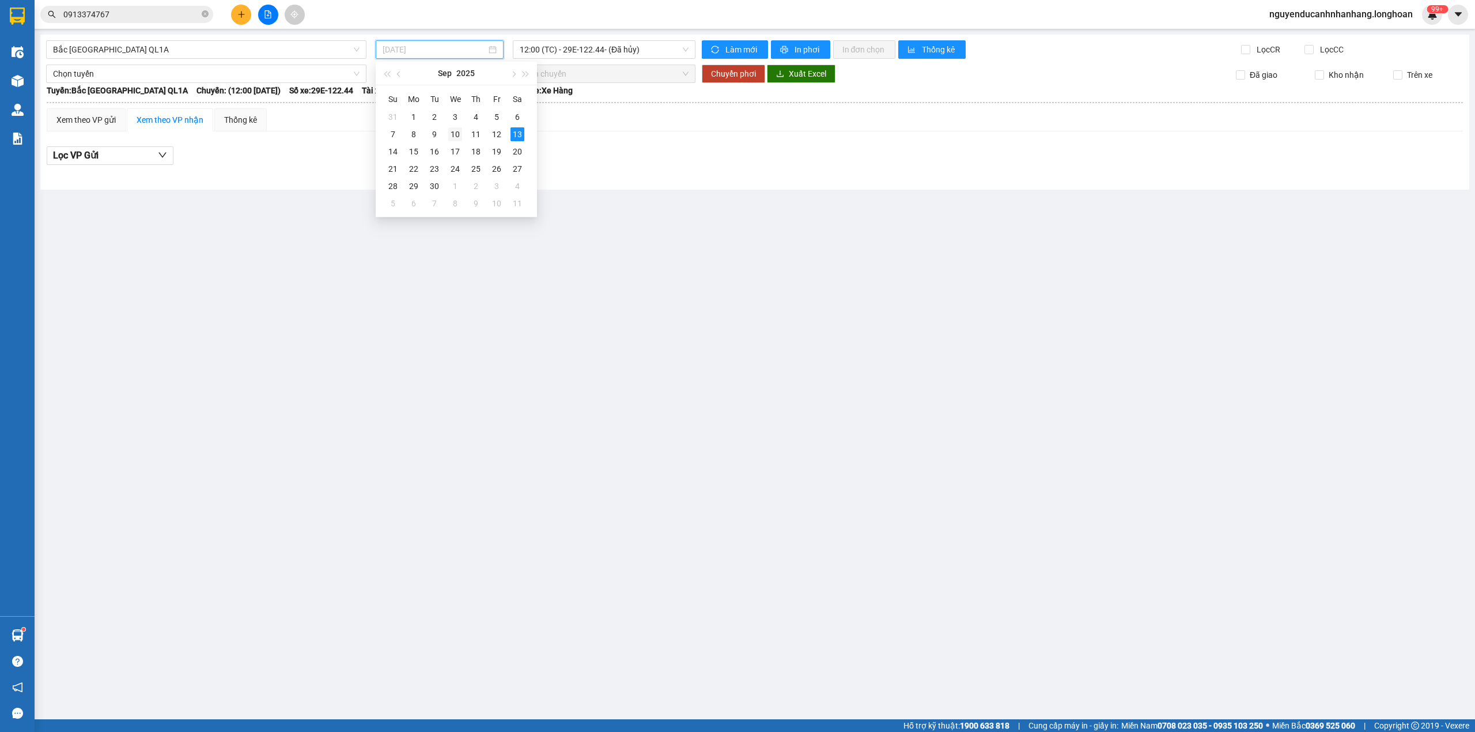
click at [464, 132] on td "10" at bounding box center [455, 134] width 21 height 17
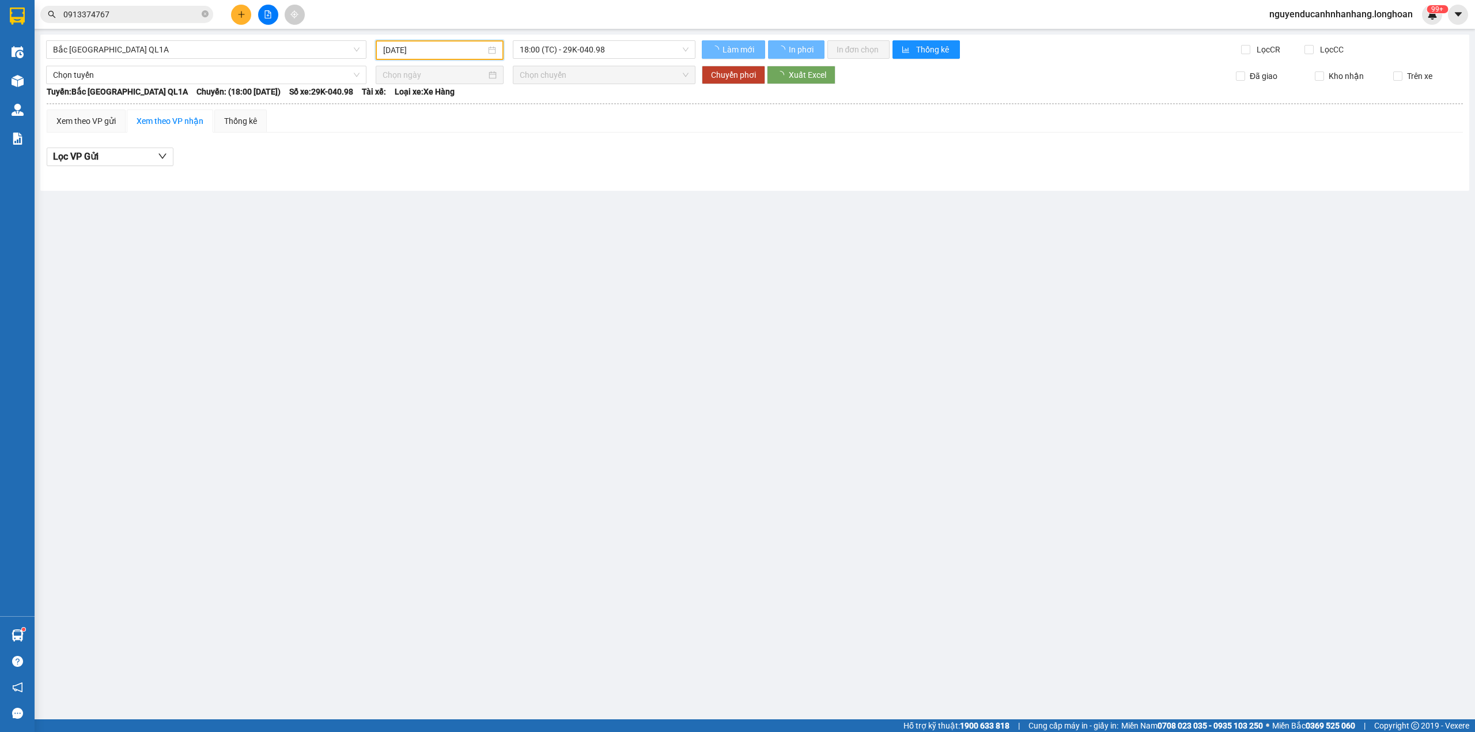
click at [444, 49] on input "[DATE]" at bounding box center [434, 50] width 103 height 13
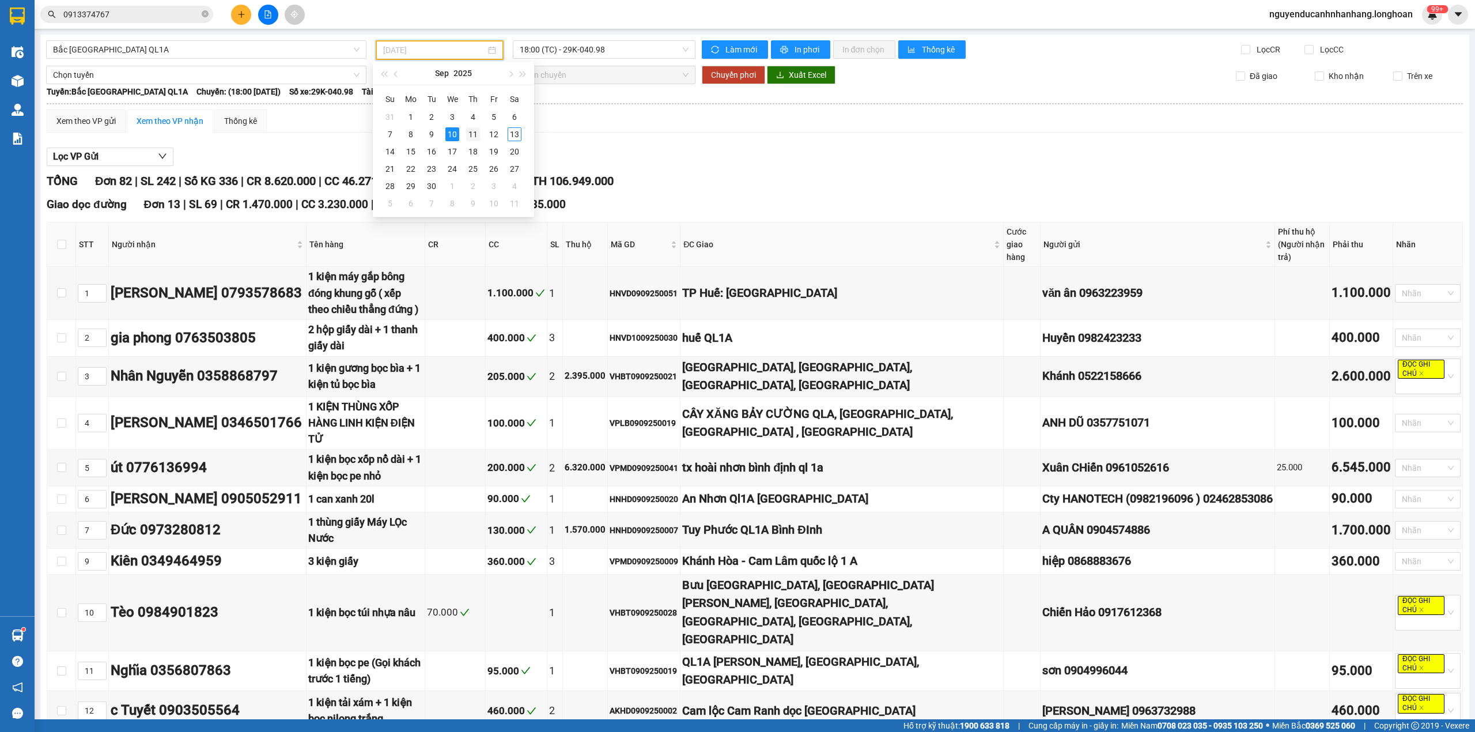
click at [469, 131] on div "11" at bounding box center [473, 134] width 14 height 14
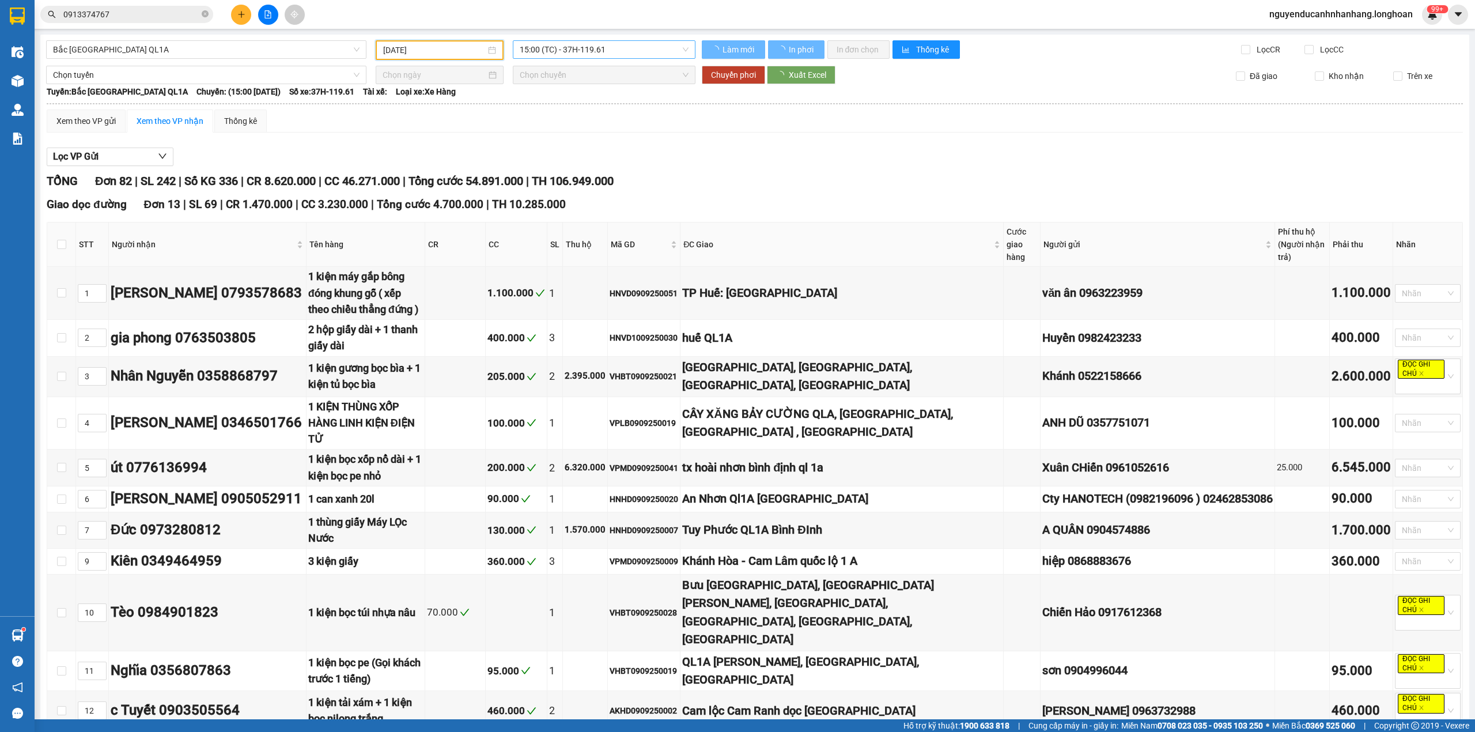
type input "[DATE]"
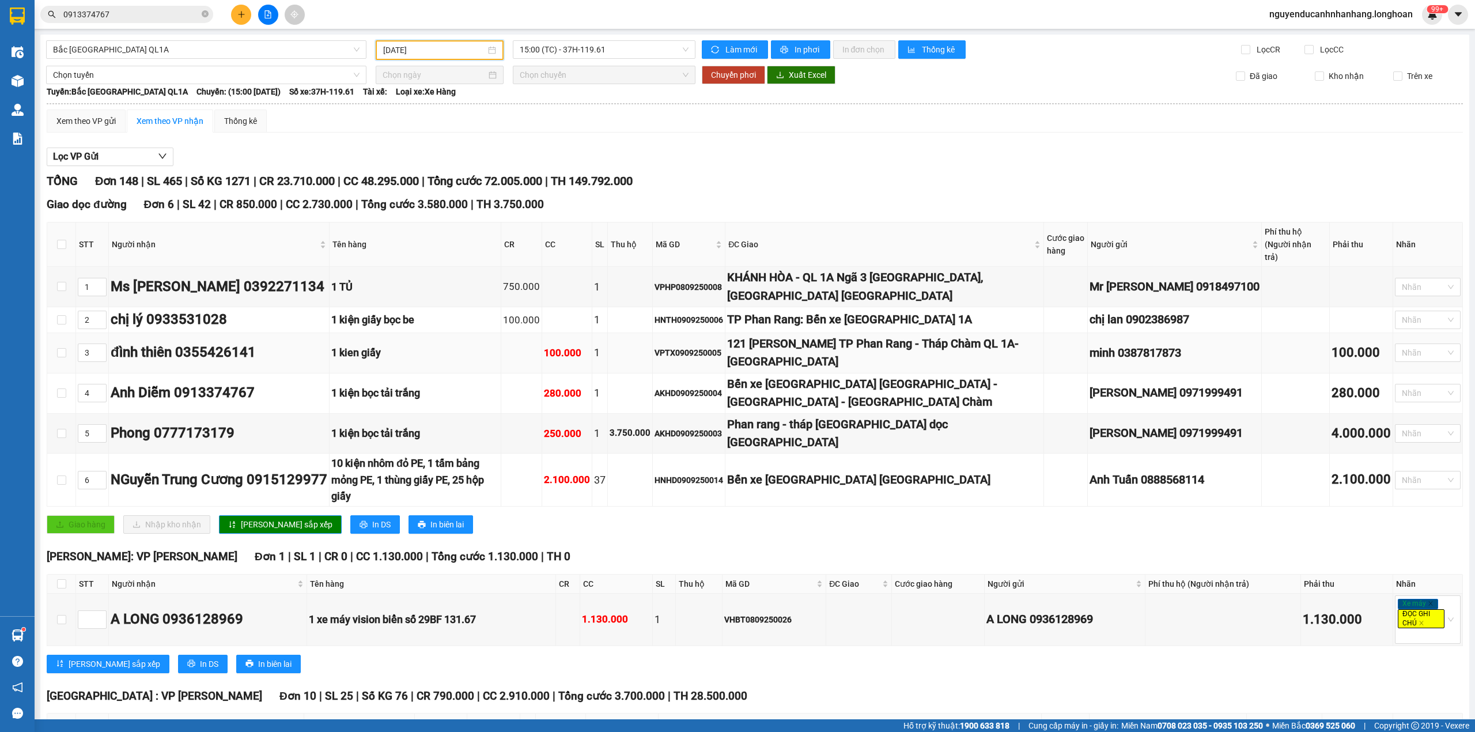
click at [906, 335] on div "121 [PERSON_NAME] TP Phan Rang - Tháp Chàm QL 1A-[GEOGRAPHIC_DATA]" at bounding box center [884, 353] width 315 height 36
